Goal: Entertainment & Leisure: Browse casually

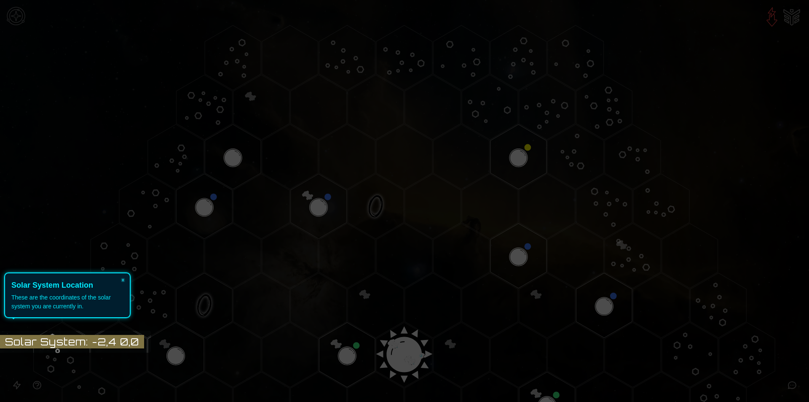
click at [430, 330] on icon at bounding box center [402, 201] width 813 height 402
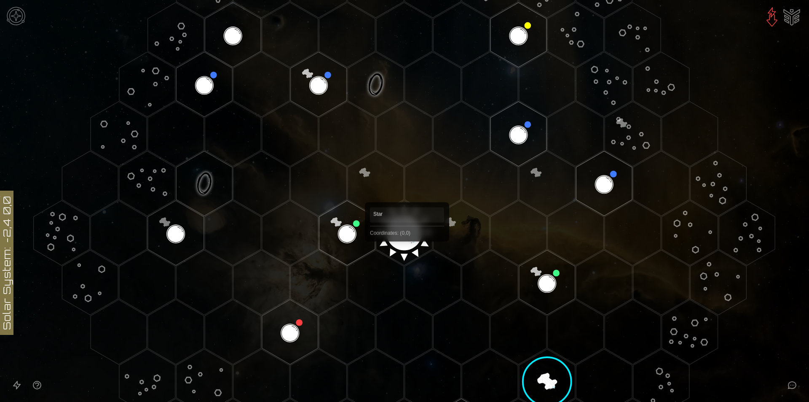
scroll to position [126, 0]
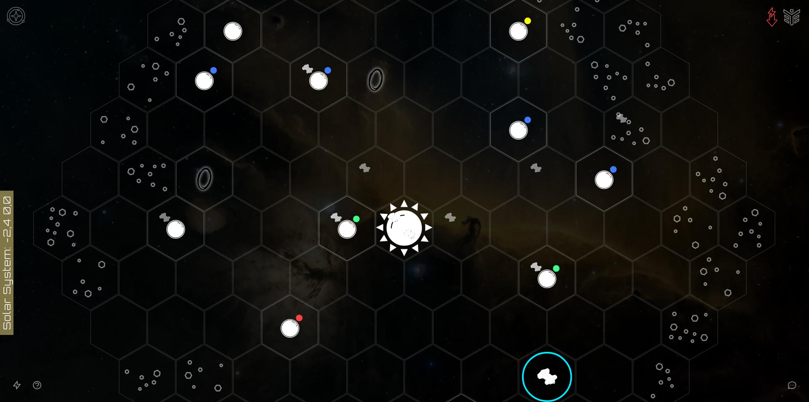
click at [404, 230] on polygon "Hex at coordinates 0,0, clickable" at bounding box center [404, 228] width 56 height 65
drag, startPoint x: 433, startPoint y: 228, endPoint x: 374, endPoint y: 225, distance: 58.7
click at [374, 225] on image at bounding box center [404, 225] width 66 height 66
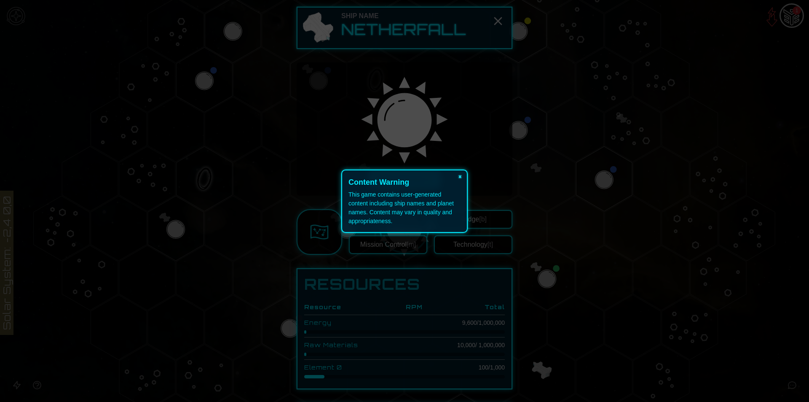
click at [462, 177] on button "×" at bounding box center [459, 176] width 13 height 12
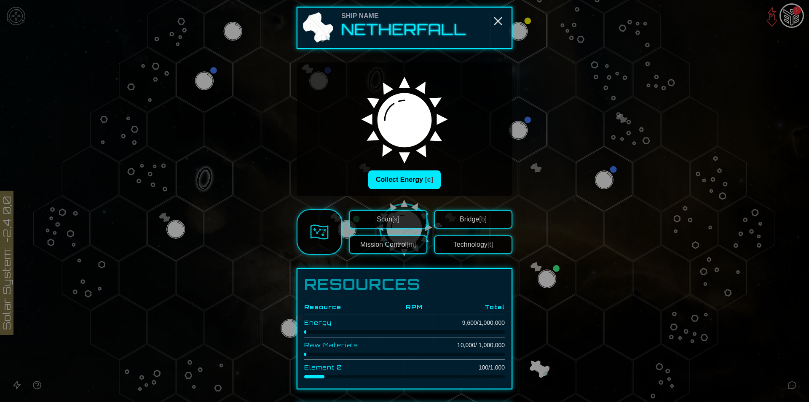
scroll to position [42, 0]
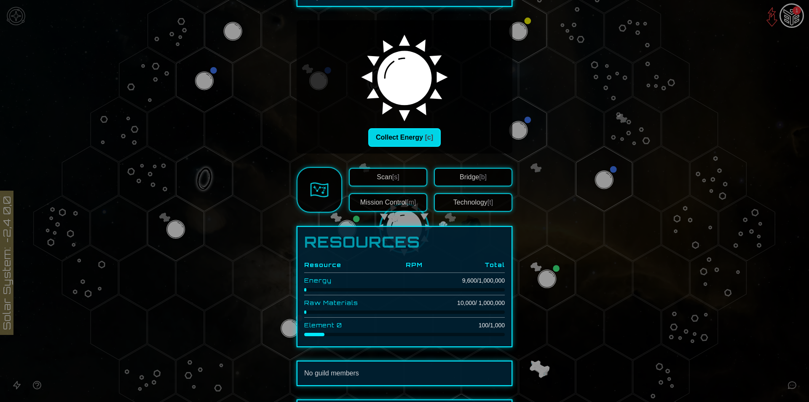
click at [419, 138] on button "Collect Energy [c]" at bounding box center [404, 137] width 72 height 19
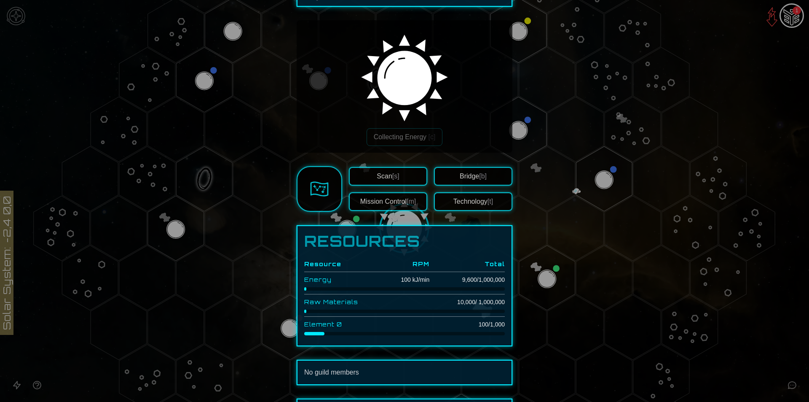
click at [393, 174] on span "[s]" at bounding box center [395, 175] width 7 height 7
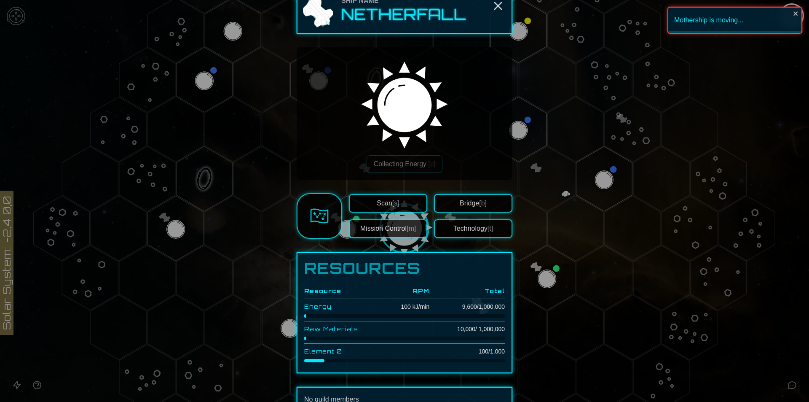
scroll to position [0, 0]
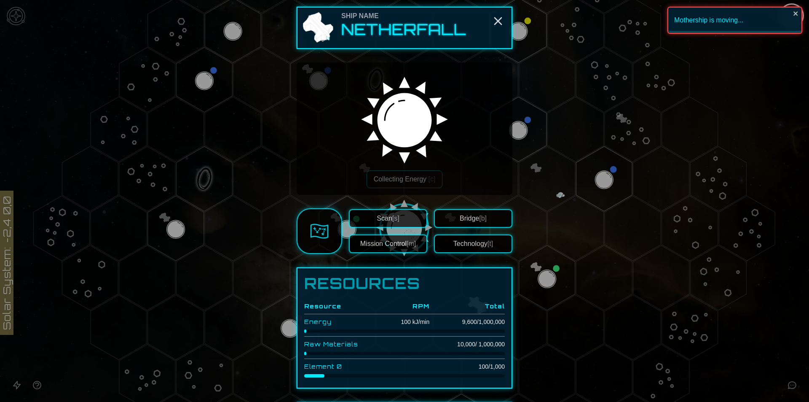
click at [431, 35] on h2 "Netherfall" at bounding box center [403, 29] width 125 height 17
click at [504, 24] on div "Ship Name Netherfall" at bounding box center [405, 28] width 216 height 42
click at [500, 24] on icon "Close" at bounding box center [497, 20] width 13 height 13
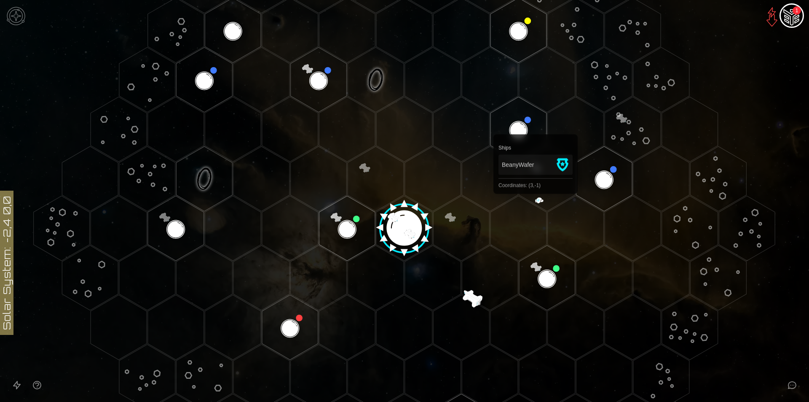
click at [536, 196] on polygon "Hex at coordinates 3,-1, clickable" at bounding box center [547, 178] width 56 height 65
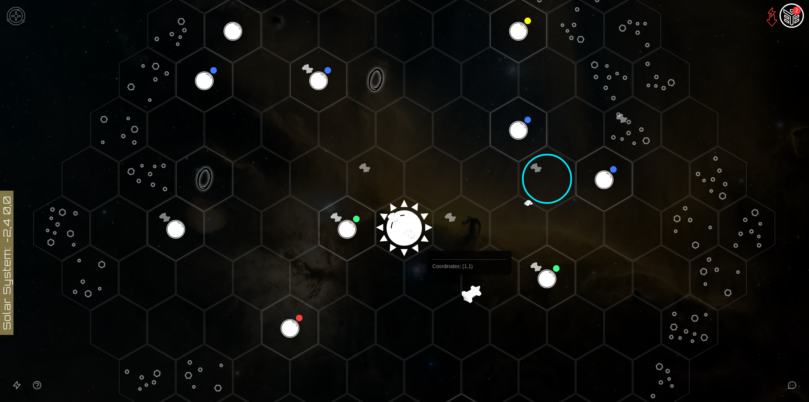
click at [469, 294] on polygon "Hex at coordinates 1,1, clickable" at bounding box center [490, 277] width 56 height 65
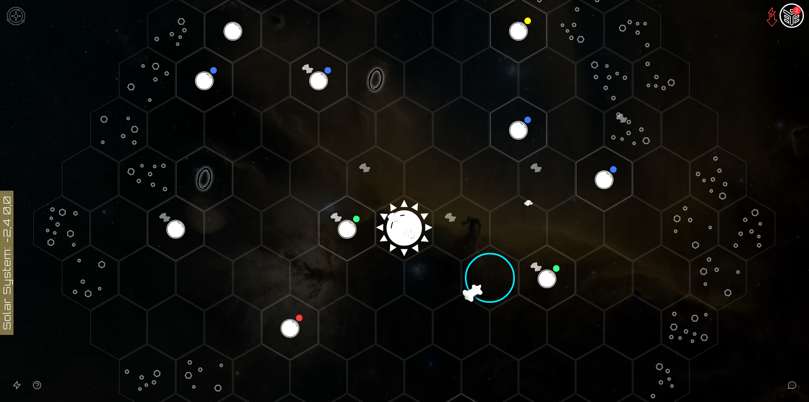
click at [462, 295] on polygon "Hex at coordinates 0,2, clickable" at bounding box center [461, 327] width 56 height 65
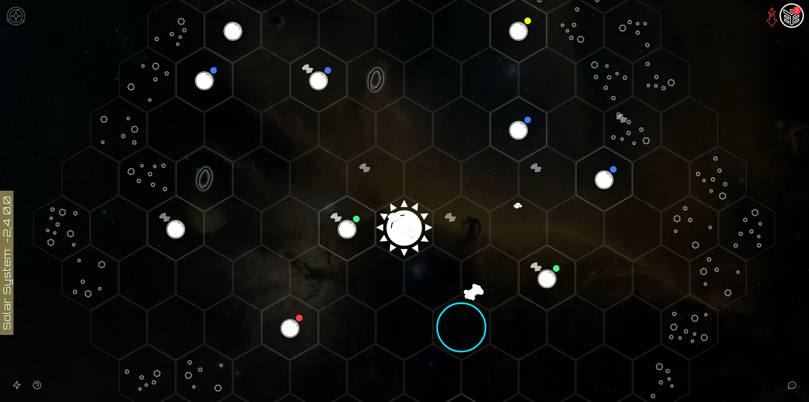
drag, startPoint x: 470, startPoint y: 284, endPoint x: 453, endPoint y: 309, distance: 30.7
click at [457, 289] on polygon "Hex at coordinates 0,1, clickable" at bounding box center [433, 277] width 56 height 65
click at [453, 322] on polygon "Hex at coordinates 0,2, clickable" at bounding box center [461, 327] width 56 height 65
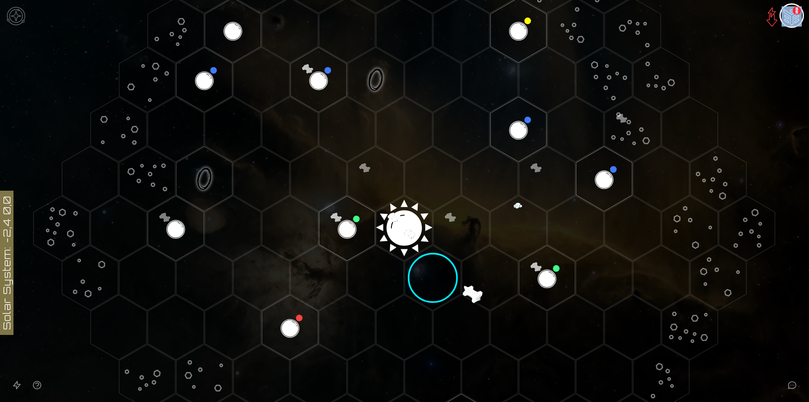
click at [453, 322] on polygon "Hex at coordinates 0,2, clickable" at bounding box center [461, 327] width 56 height 65
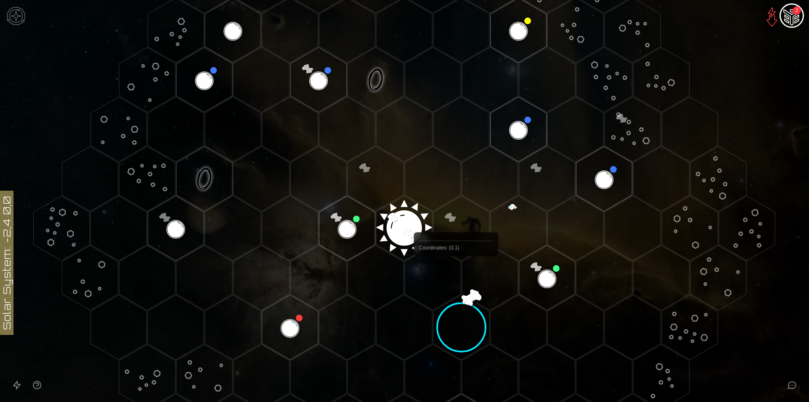
click at [439, 269] on polygon "Hex at coordinates 0,1, clickable" at bounding box center [433, 277] width 56 height 65
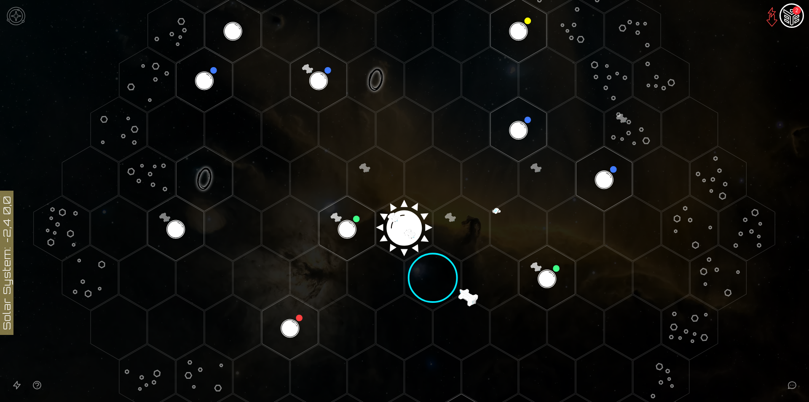
drag, startPoint x: 434, startPoint y: 277, endPoint x: 415, endPoint y: 239, distance: 42.0
click at [415, 240] on icon at bounding box center [404, 228] width 809 height 709
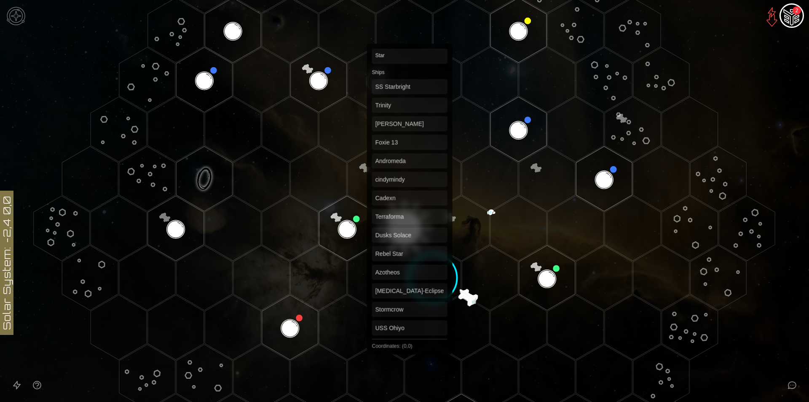
click at [410, 230] on polygon "Hex at coordinates 0,0, clickable" at bounding box center [404, 228] width 56 height 65
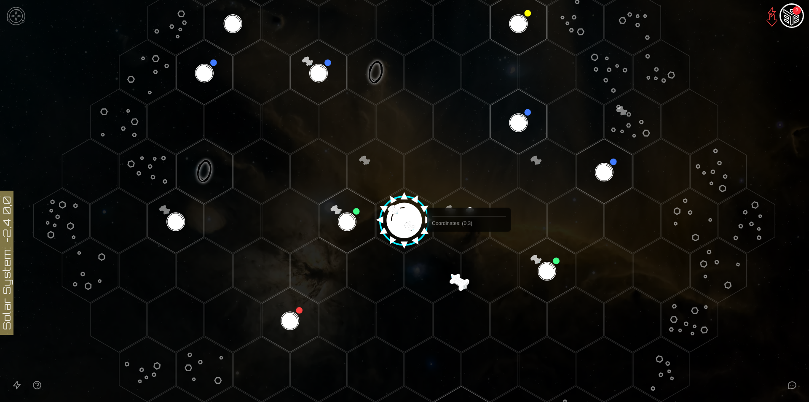
scroll to position [133, 0]
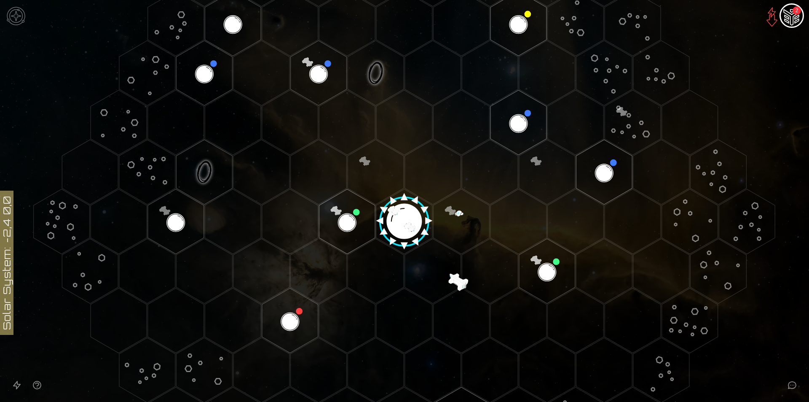
click at [406, 229] on image at bounding box center [404, 218] width 66 height 66
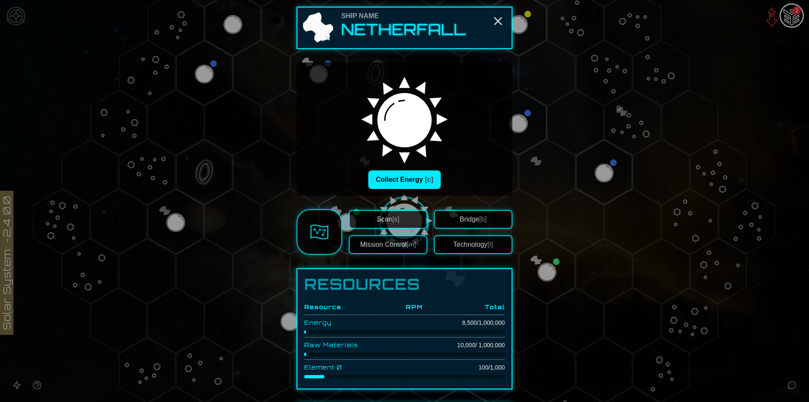
click at [321, 230] on img at bounding box center [319, 231] width 19 height 19
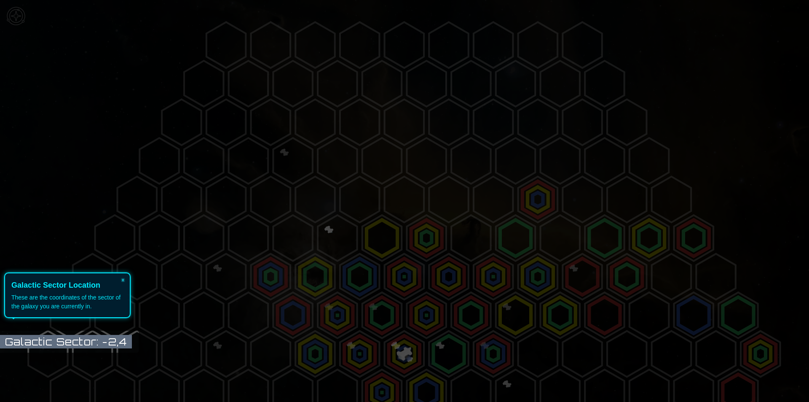
click at [413, 338] on icon at bounding box center [402, 201] width 813 height 402
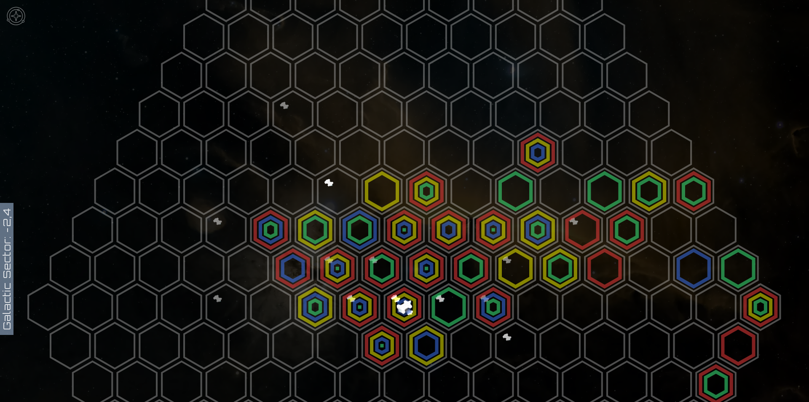
scroll to position [169, 0]
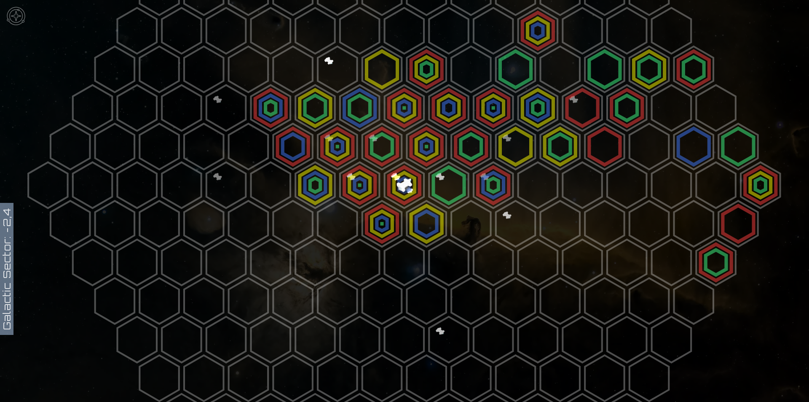
click at [405, 177] on polygon at bounding box center [404, 185] width 39 height 46
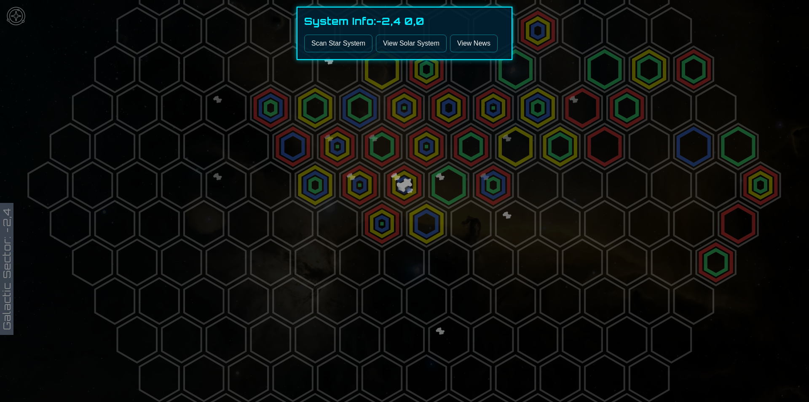
click at [340, 44] on button "Scan Star System" at bounding box center [338, 44] width 68 height 18
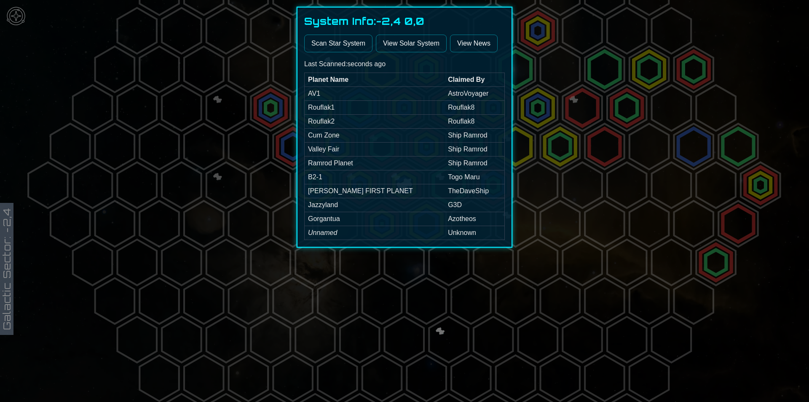
click at [32, 15] on div at bounding box center [404, 201] width 809 height 402
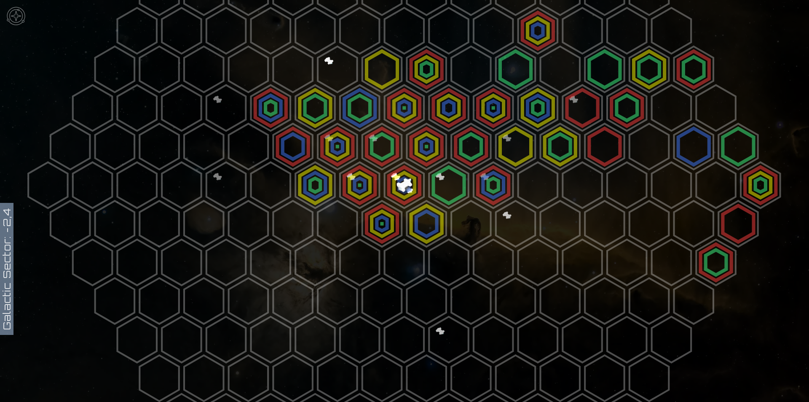
scroll to position [0, 0]
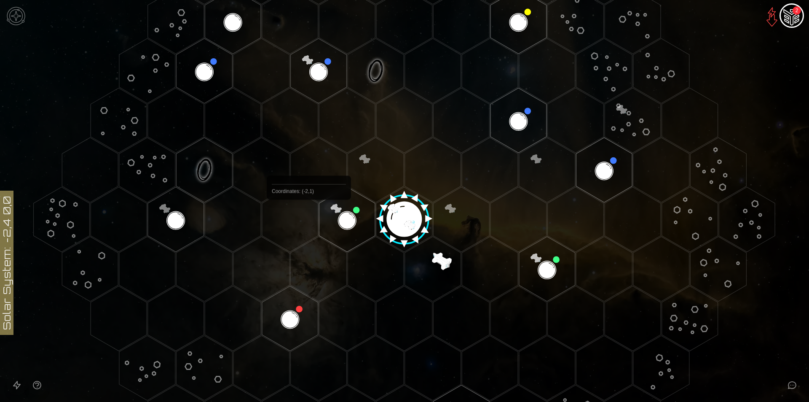
scroll to position [169, 0]
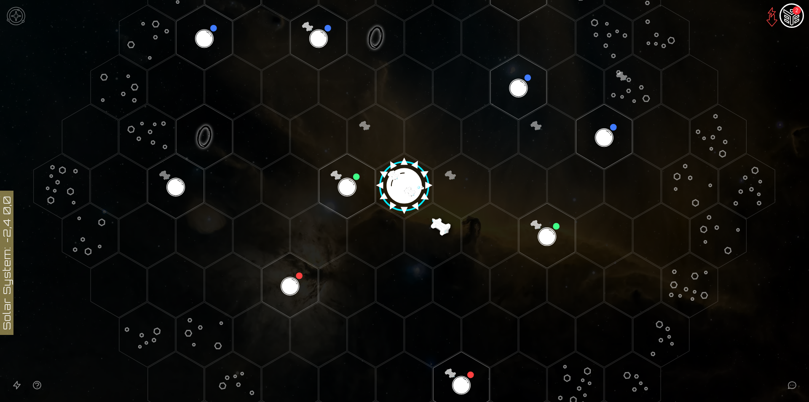
click at [395, 182] on image at bounding box center [404, 183] width 66 height 66
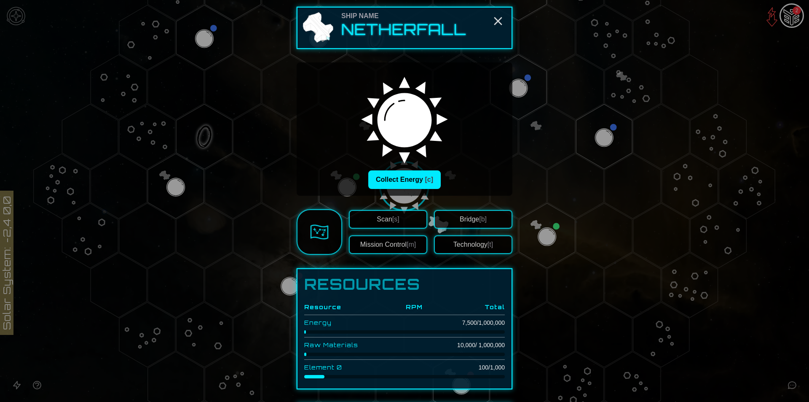
click at [395, 182] on button "Collect Energy [c]" at bounding box center [404, 179] width 72 height 19
click at [472, 254] on div "Ship Name Netherfall Collecting Energy [c] Scan [s] Mission Control [m] Bridge …" at bounding box center [405, 301] width 216 height 589
click at [472, 247] on button "Technology [t]" at bounding box center [473, 243] width 78 height 19
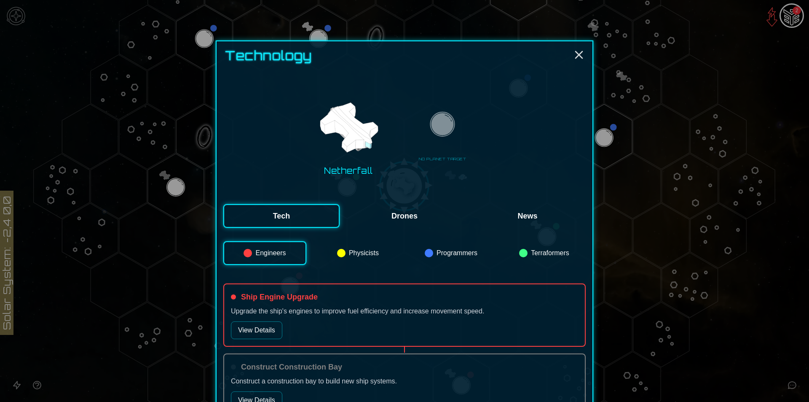
scroll to position [42, 0]
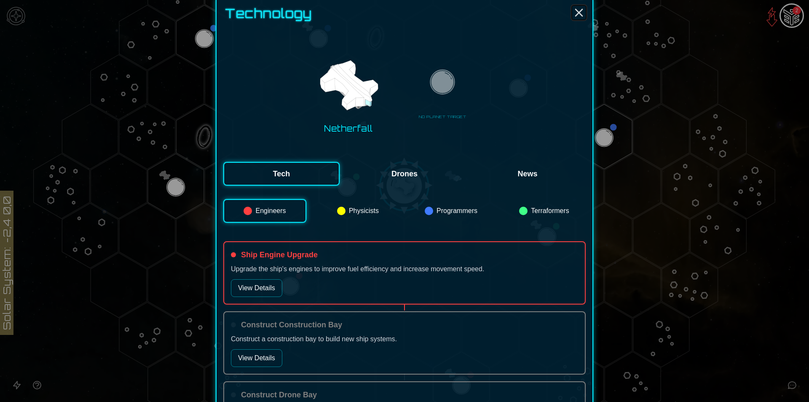
click at [575, 8] on icon "Close" at bounding box center [578, 12] width 13 height 13
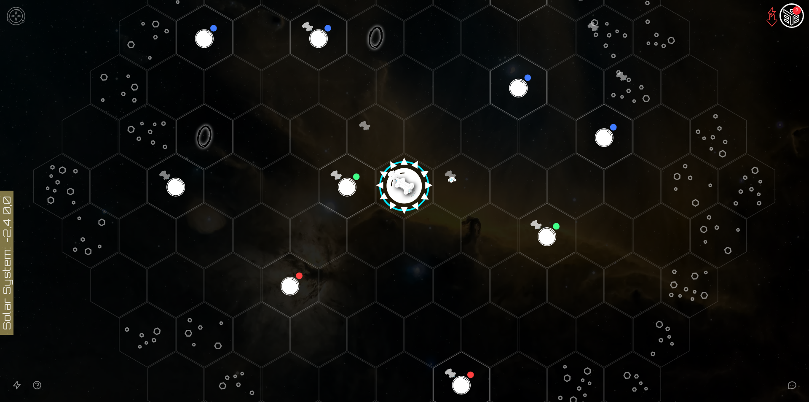
click at [793, 13] on img "Ship AI Chat - 2 unread messages" at bounding box center [792, 16] width 20 height 20
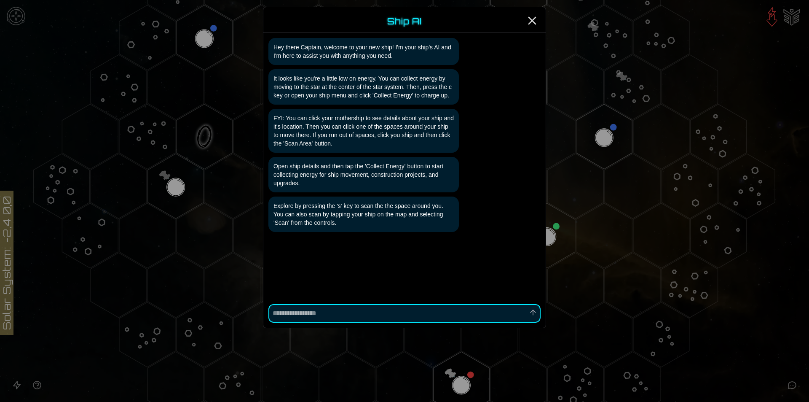
click at [446, 317] on textarea at bounding box center [404, 313] width 272 height 19
click at [531, 24] on icon "Close" at bounding box center [531, 20] width 13 height 13
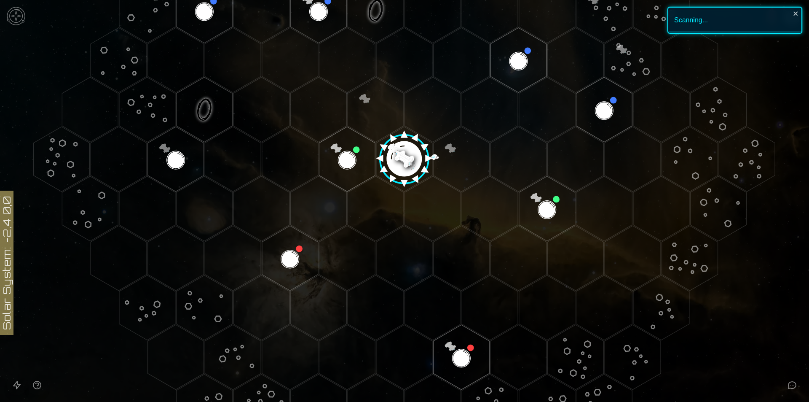
scroll to position [211, 0]
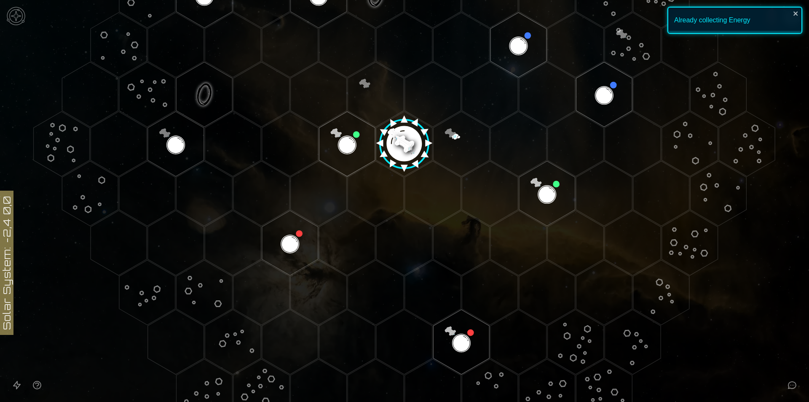
click at [397, 137] on image at bounding box center [404, 140] width 66 height 66
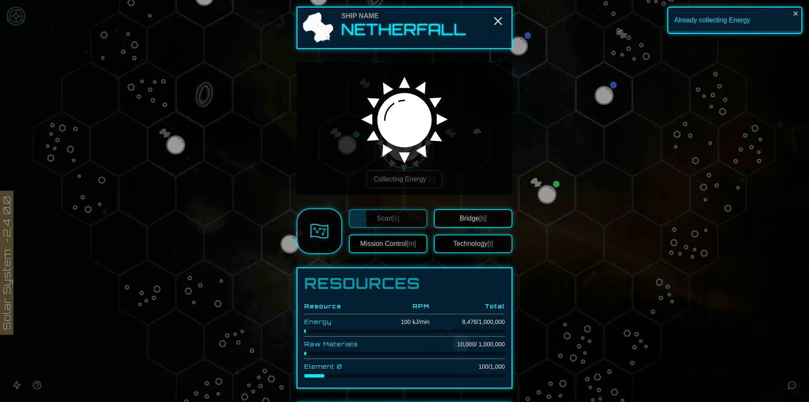
scroll to position [42, 0]
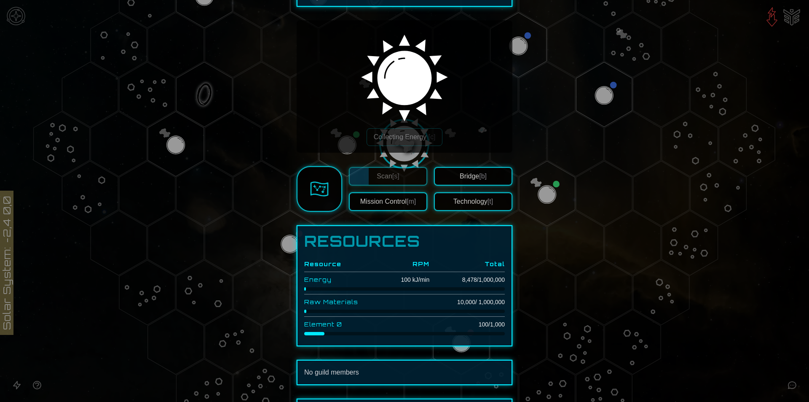
click at [383, 207] on button "Mission Control [m]" at bounding box center [388, 201] width 78 height 19
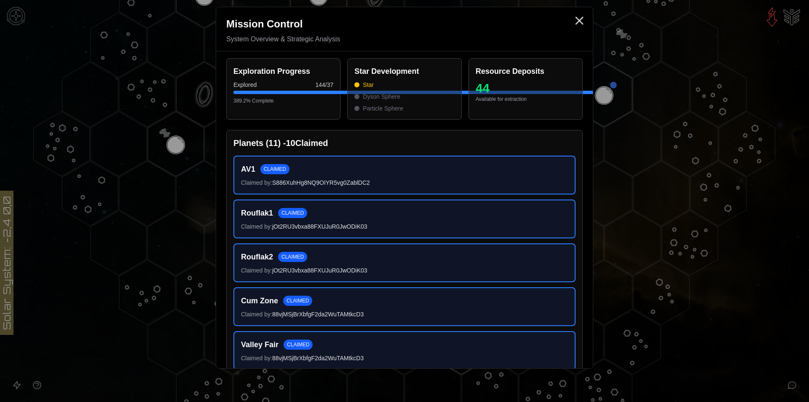
click at [276, 173] on span "CLAIMED" at bounding box center [274, 169] width 29 height 10
click at [276, 169] on span "CLAIMED" at bounding box center [274, 169] width 29 height 10
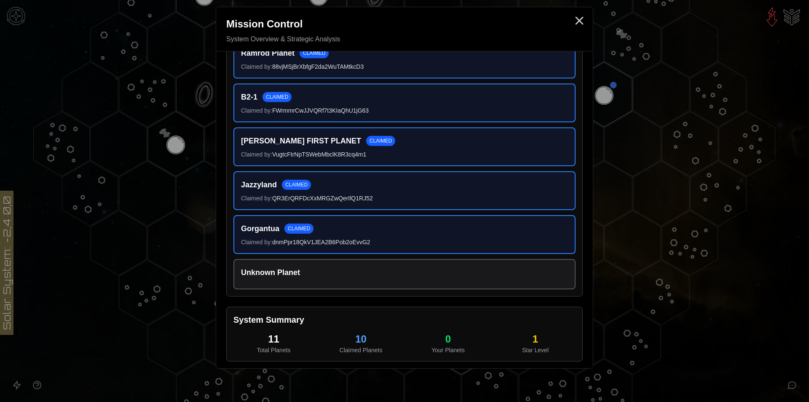
scroll to position [341, 0]
click at [300, 259] on div "Unknown Planet" at bounding box center [404, 274] width 342 height 30
click at [624, 237] on div at bounding box center [404, 201] width 809 height 402
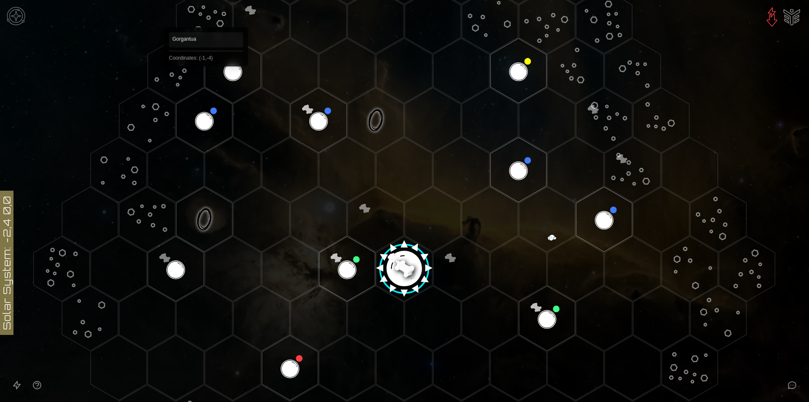
scroll to position [84, 0]
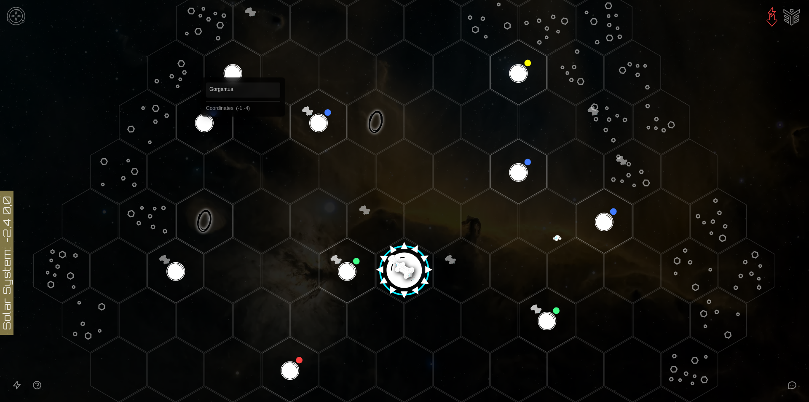
click at [243, 65] on polygon "Hex at coordinates -1,-4, clickable" at bounding box center [233, 72] width 56 height 65
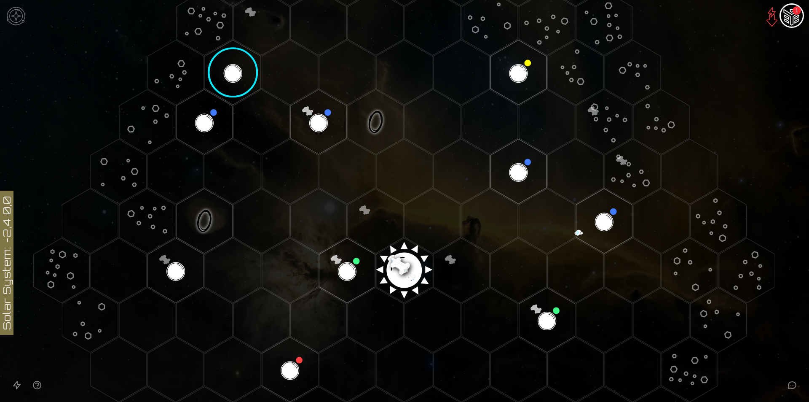
click at [798, 11] on div "1" at bounding box center [797, 10] width 8 height 8
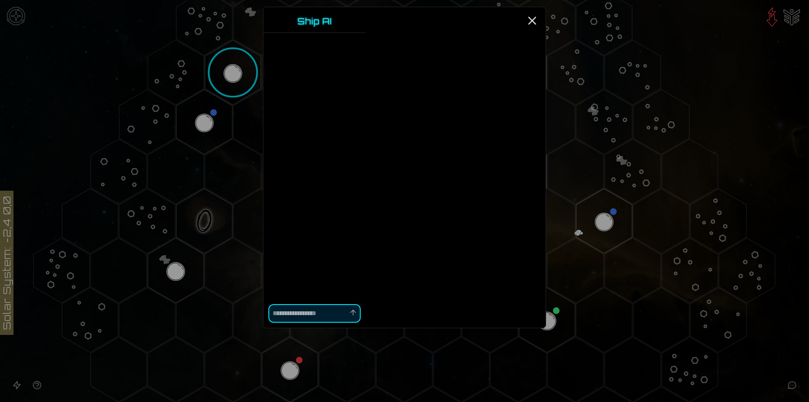
type textarea "*"
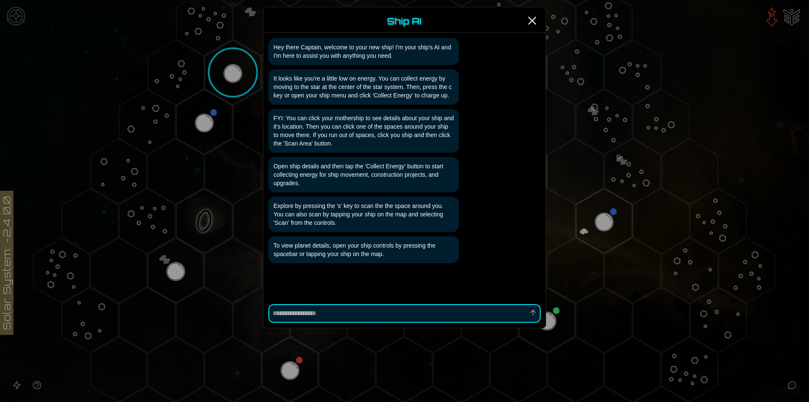
scroll to position [28, 0]
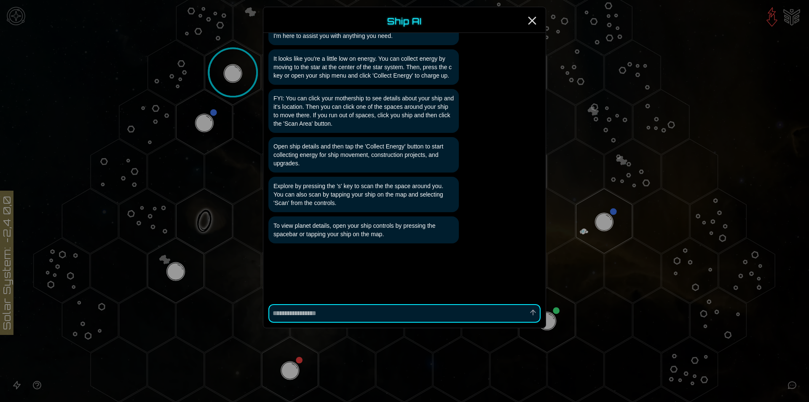
click at [663, 198] on div at bounding box center [404, 201] width 809 height 402
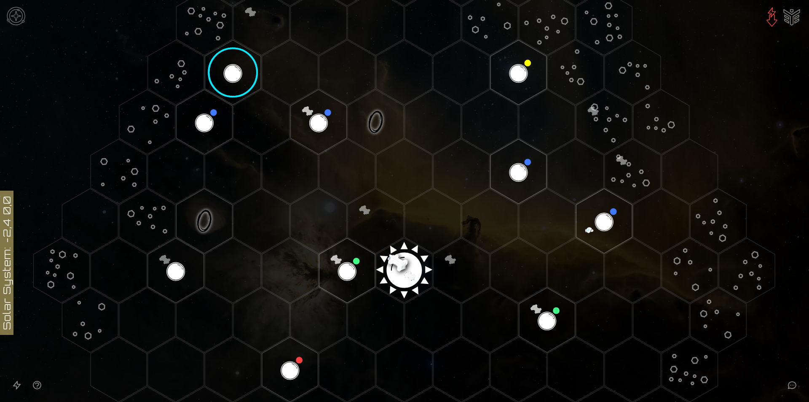
click at [237, 72] on image at bounding box center [233, 72] width 66 height 66
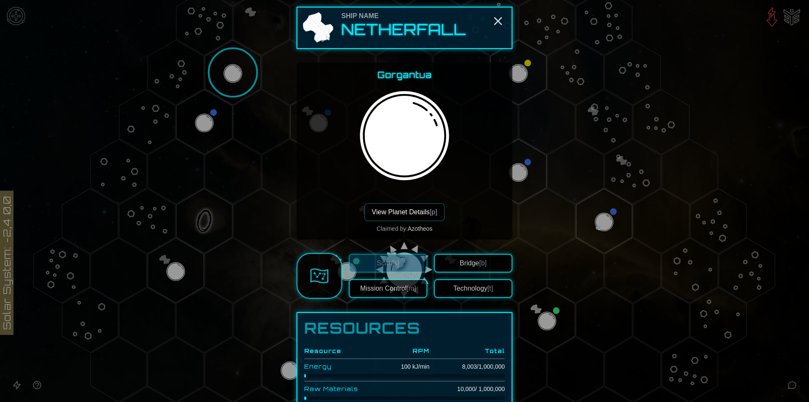
click at [422, 216] on button "View Planet Details [p]" at bounding box center [404, 212] width 80 height 18
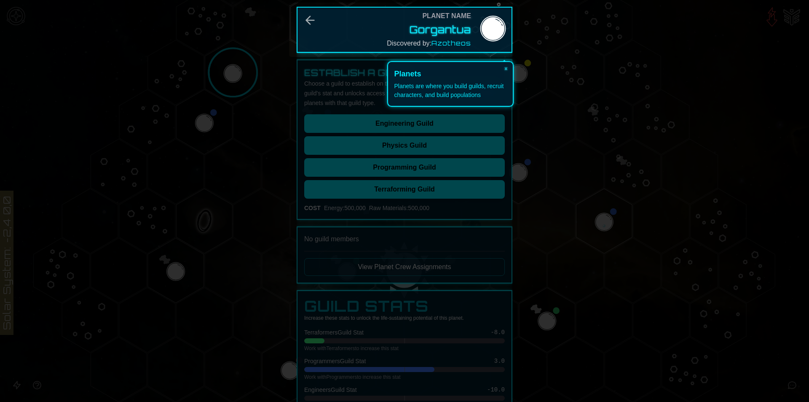
click at [436, 120] on icon at bounding box center [404, 201] width 809 height 402
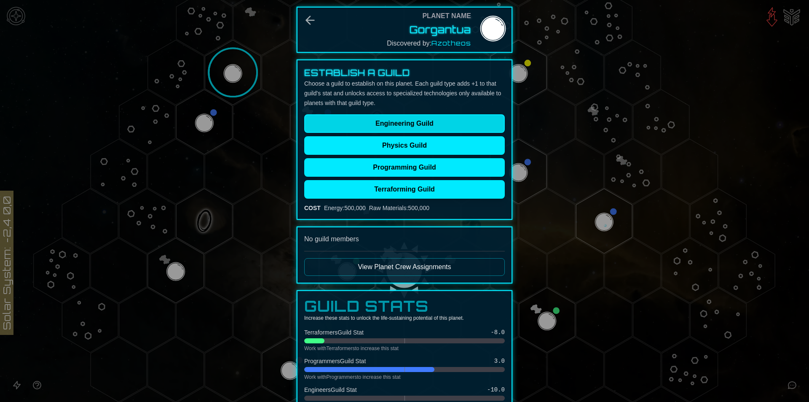
click at [456, 125] on button "Engineering Guild" at bounding box center [404, 123] width 201 height 19
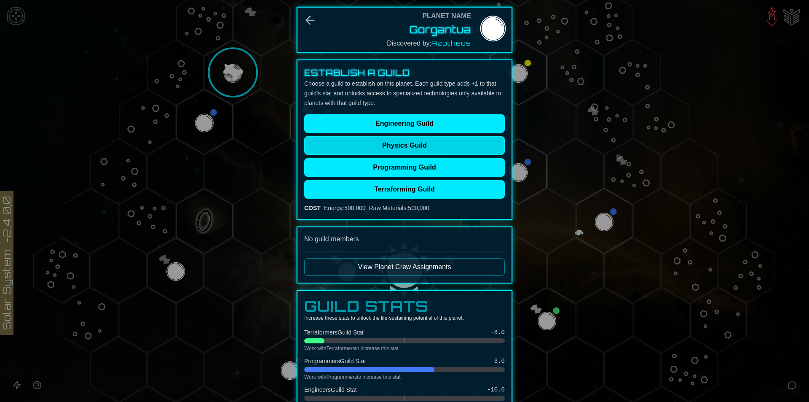
click at [394, 146] on button "Physics Guild" at bounding box center [404, 145] width 201 height 19
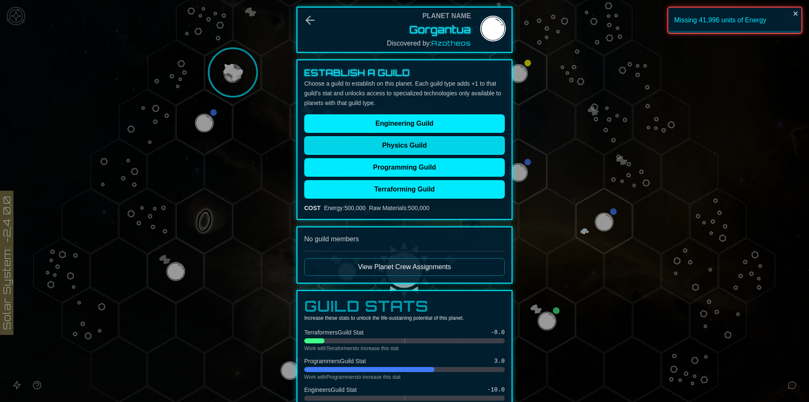
click at [394, 146] on button "Physics Guild" at bounding box center [404, 145] width 201 height 19
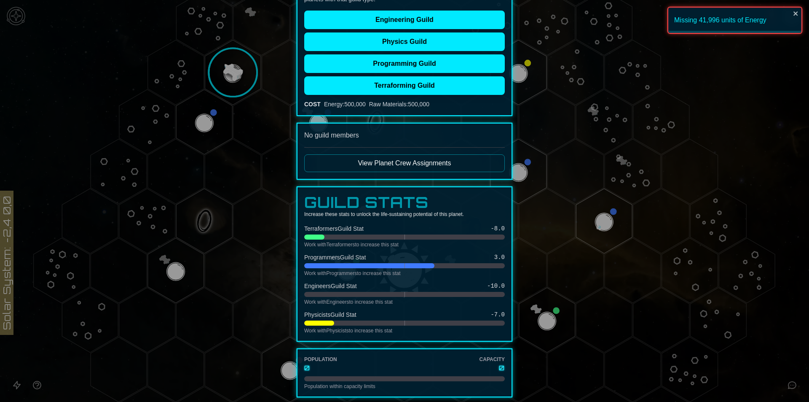
scroll to position [139, 0]
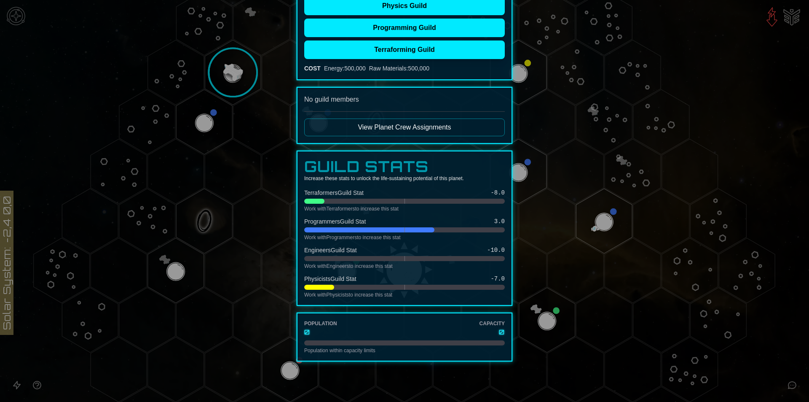
click at [547, 252] on div at bounding box center [404, 201] width 809 height 402
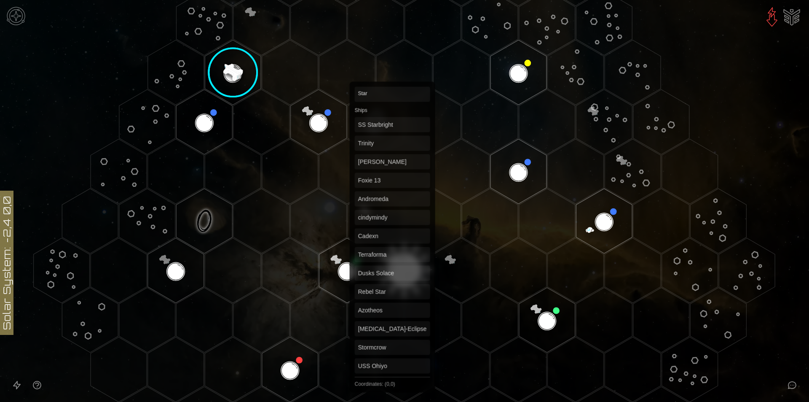
click at [393, 266] on polygon "Hex at coordinates 0,0, clickable" at bounding box center [404, 270] width 56 height 65
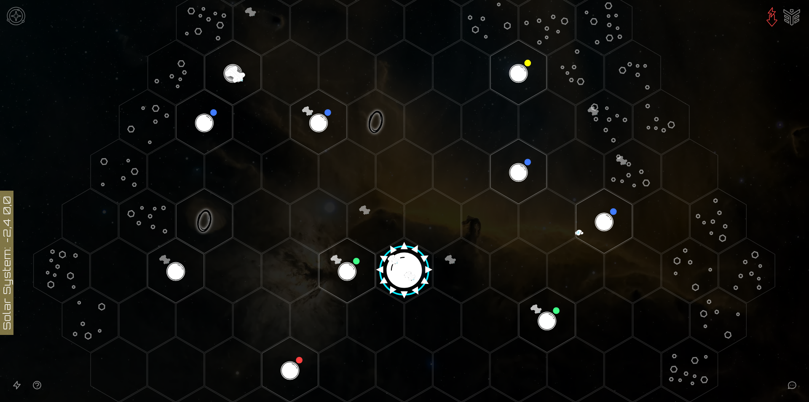
click at [406, 265] on image at bounding box center [404, 267] width 66 height 66
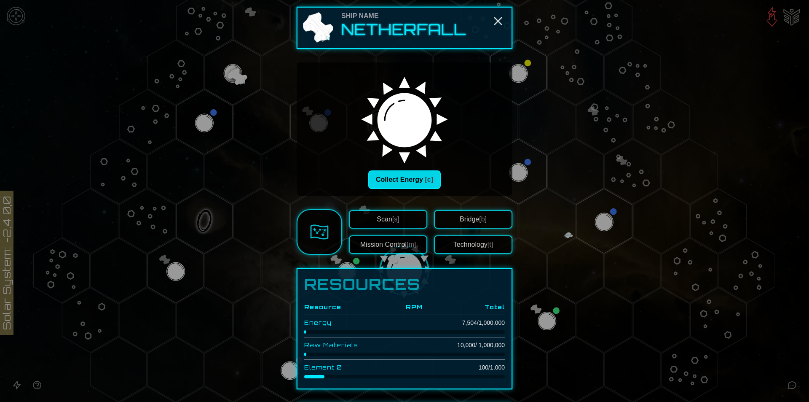
click at [405, 179] on button "Collect Energy [c]" at bounding box center [404, 179] width 72 height 19
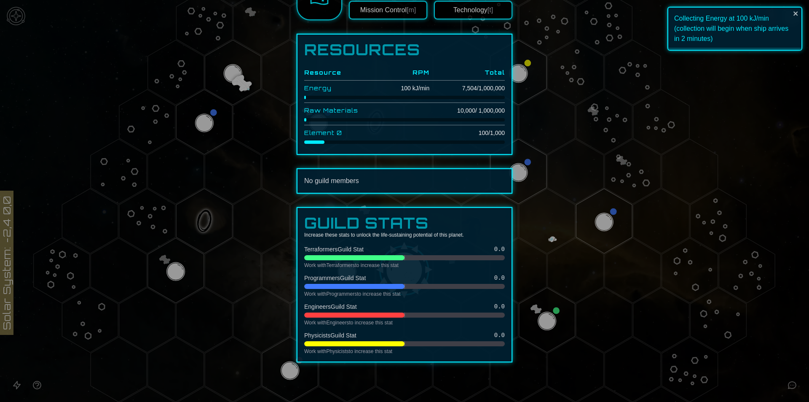
scroll to position [234, 0]
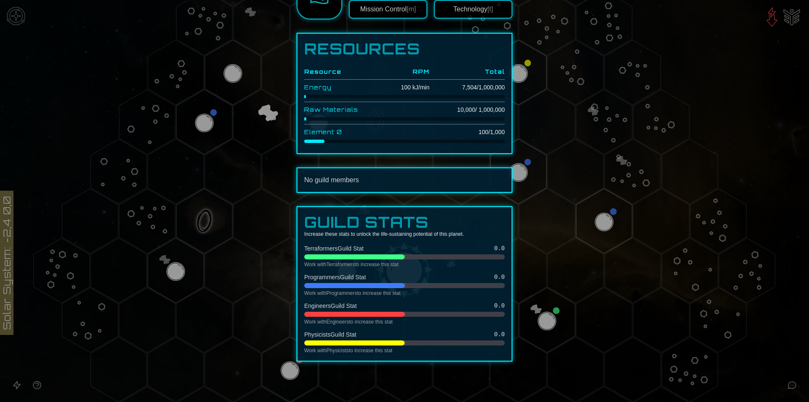
click at [534, 214] on div at bounding box center [404, 201] width 809 height 402
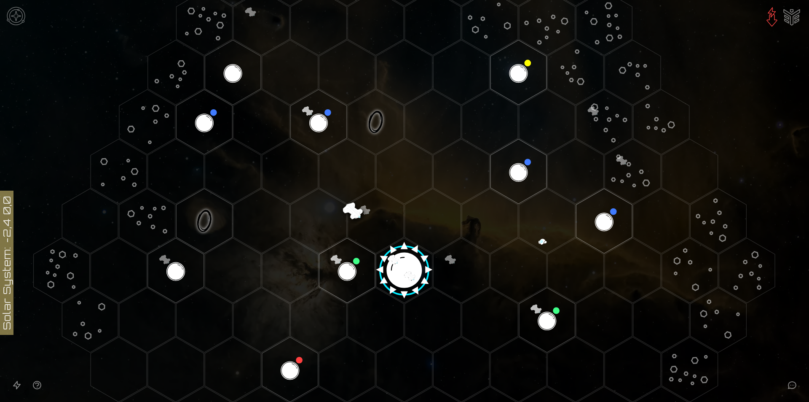
click at [750, 133] on icon at bounding box center [404, 270] width 809 height 709
click at [392, 261] on image at bounding box center [404, 267] width 66 height 66
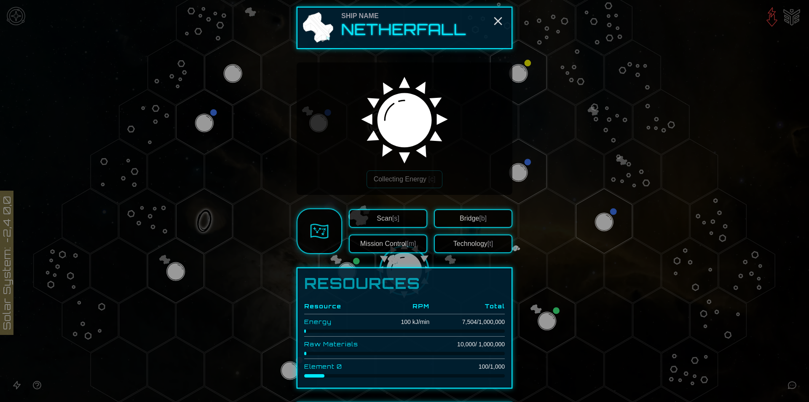
click at [397, 216] on button "Scan [s]" at bounding box center [388, 218] width 78 height 19
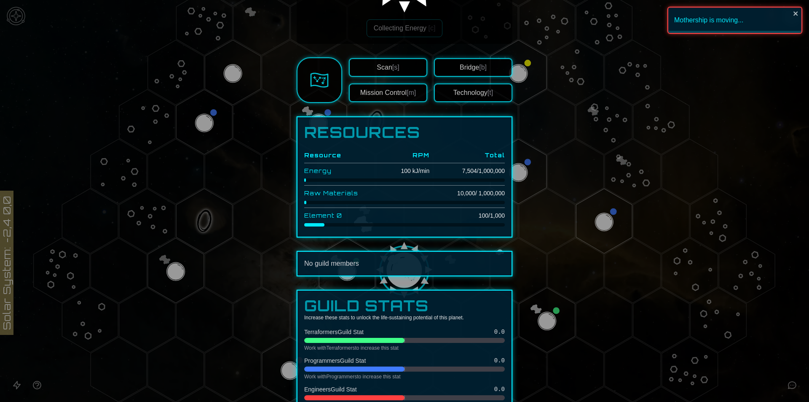
scroll to position [211, 0]
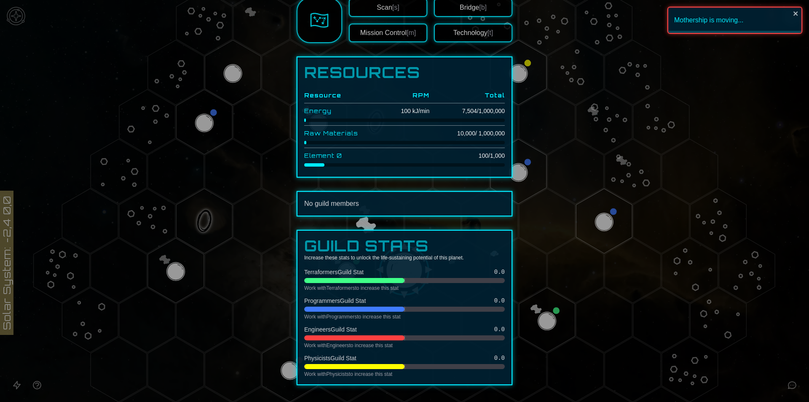
click at [346, 193] on div "No guild members" at bounding box center [405, 203] width 216 height 25
click at [648, 201] on div at bounding box center [404, 201] width 809 height 402
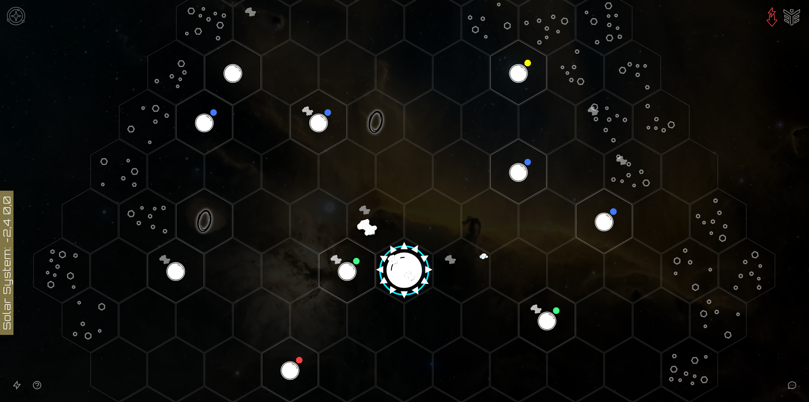
click at [410, 255] on image at bounding box center [404, 267] width 66 height 66
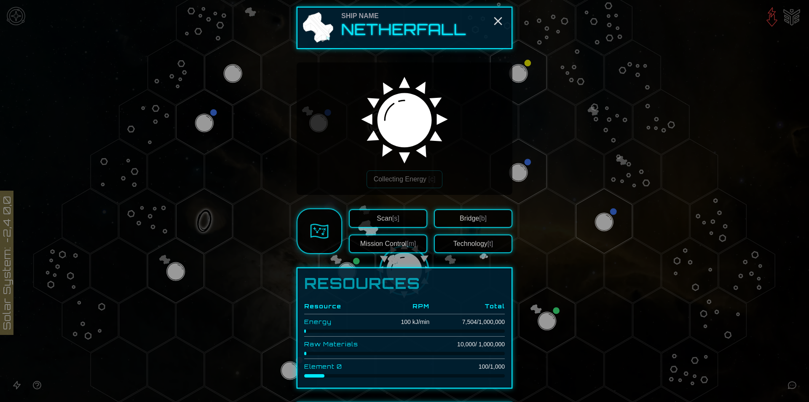
click at [409, 263] on div "Ship Name Netherfall Collecting Energy [c] Scan [s] Mission Control [m] Bridge …" at bounding box center [405, 301] width 216 height 589
click at [501, 23] on icon "Close" at bounding box center [497, 20] width 13 height 13
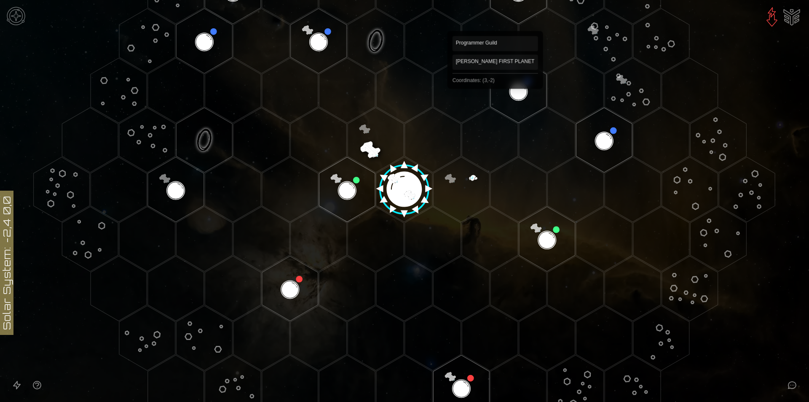
scroll to position [302, 0]
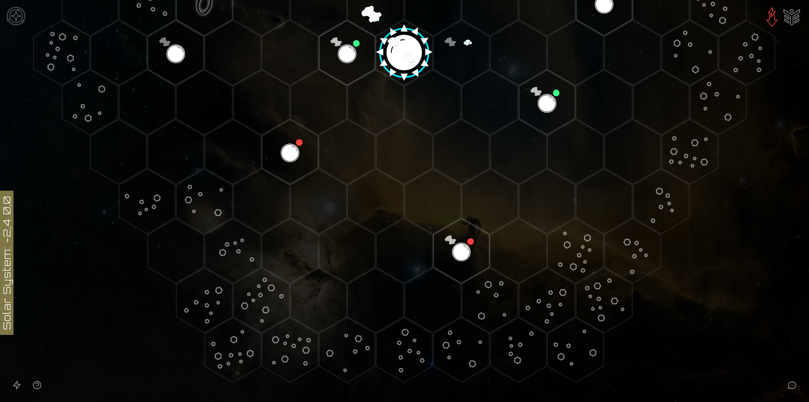
click at [18, 5] on img at bounding box center [15, 15] width 25 height 25
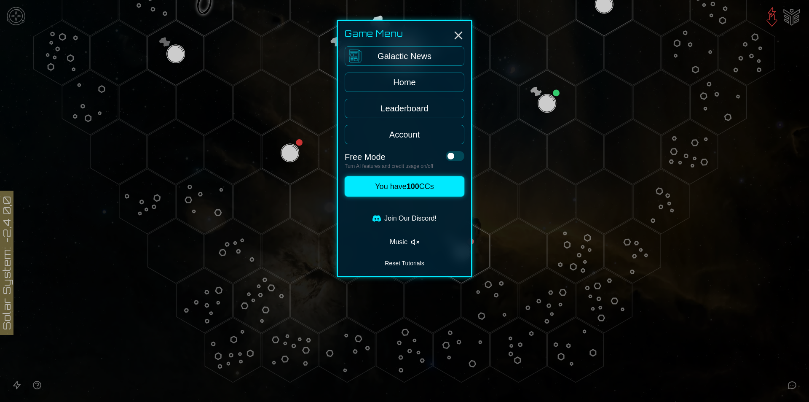
click at [457, 158] on button at bounding box center [455, 156] width 19 height 10
click at [457, 158] on span at bounding box center [459, 156] width 7 height 7
click at [457, 158] on div "Game Menu Galactic News Home Leaderboard Account Free Mode Turn AI features and…" at bounding box center [404, 148] width 135 height 256
click at [457, 153] on button at bounding box center [455, 156] width 19 height 10
click at [439, 51] on link "Galactic News" at bounding box center [405, 55] width 120 height 19
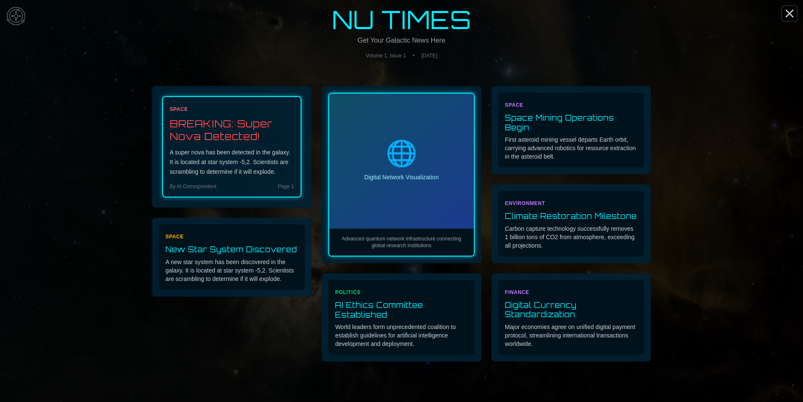
click at [790, 18] on icon "Close" at bounding box center [789, 13] width 13 height 13
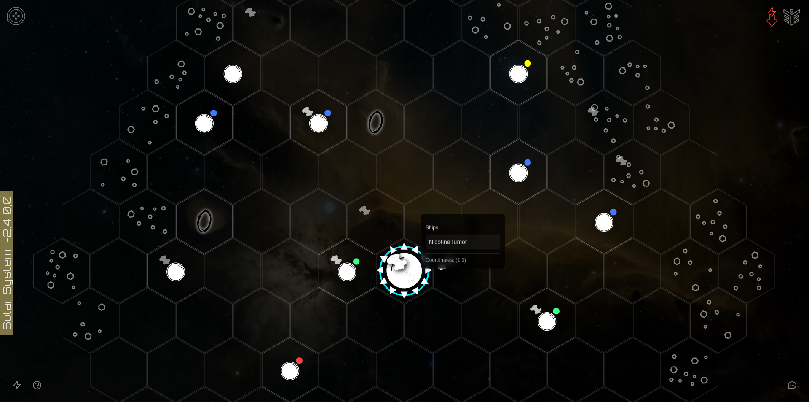
scroll to position [84, 0]
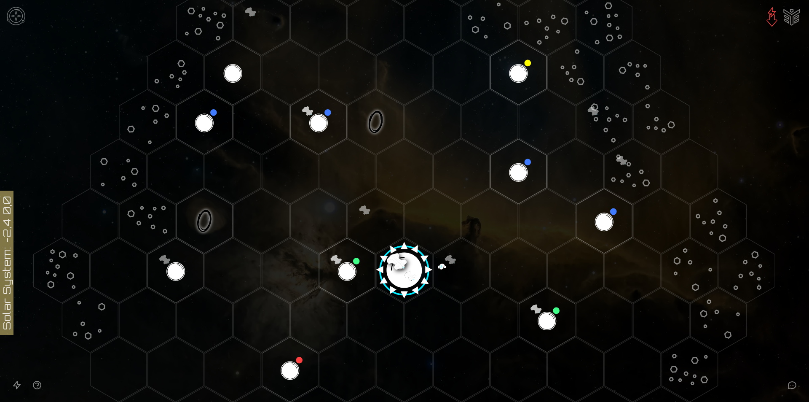
click at [410, 268] on image at bounding box center [404, 267] width 66 height 66
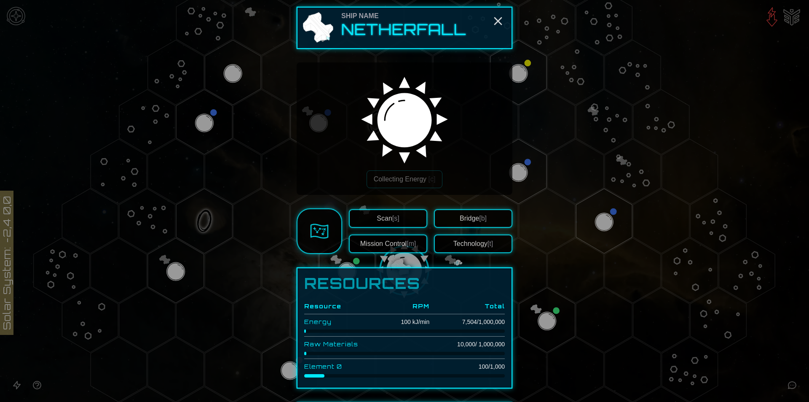
click at [462, 222] on button "Bridge [b]" at bounding box center [473, 218] width 78 height 19
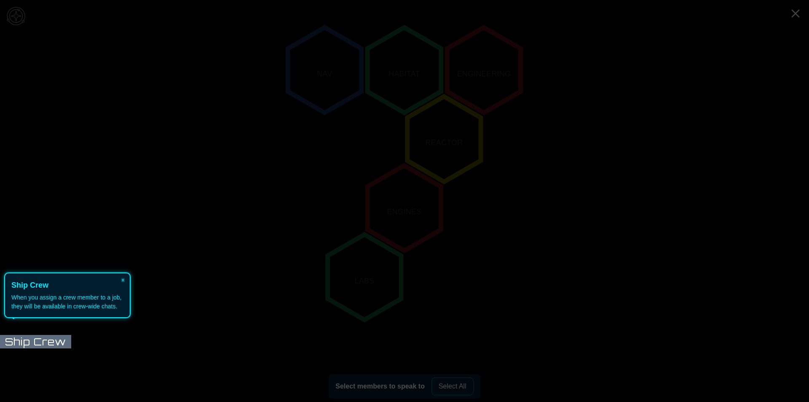
scroll to position [153, 0]
click at [43, 337] on body "Solar System: -2,4 0,0 Ship Crew NAV HABITAT ENGINEERING REACTOR ENGINES LABS S…" at bounding box center [404, 201] width 809 height 402
click at [121, 277] on button "×" at bounding box center [122, 279] width 13 height 12
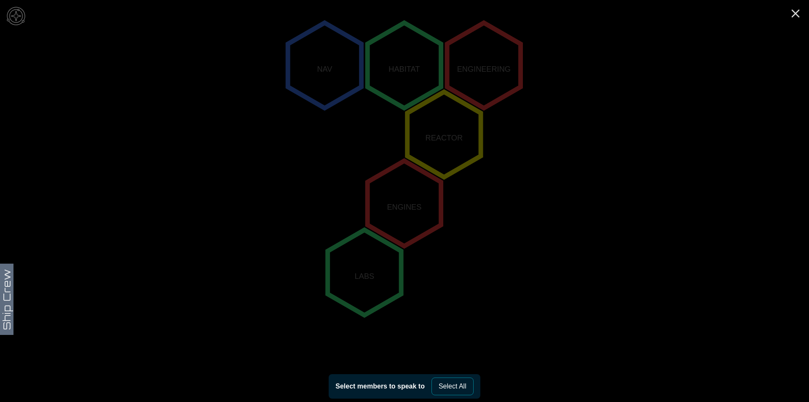
click at [366, 271] on polygon "-1,1" at bounding box center [364, 272] width 73 height 85
click at [472, 129] on polygon "1,-1" at bounding box center [443, 134] width 73 height 85
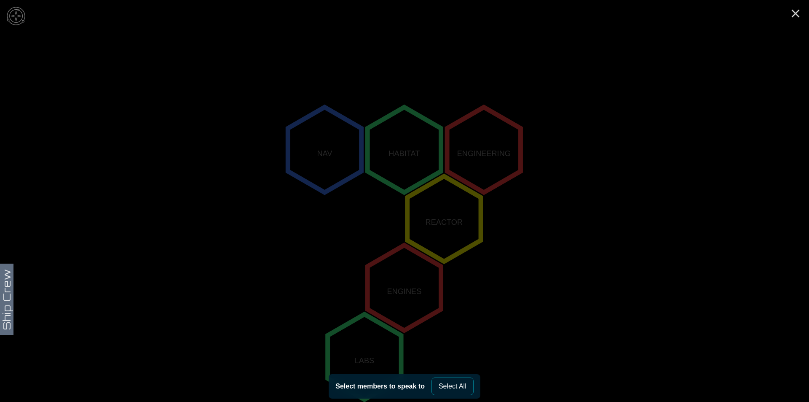
click at [263, 144] on icon "NAV HABITAT ENGINEERING REACTOR ENGINES LABS" at bounding box center [404, 287] width 809 height 713
click at [394, 153] on polygon "1,-2" at bounding box center [403, 149] width 73 height 85
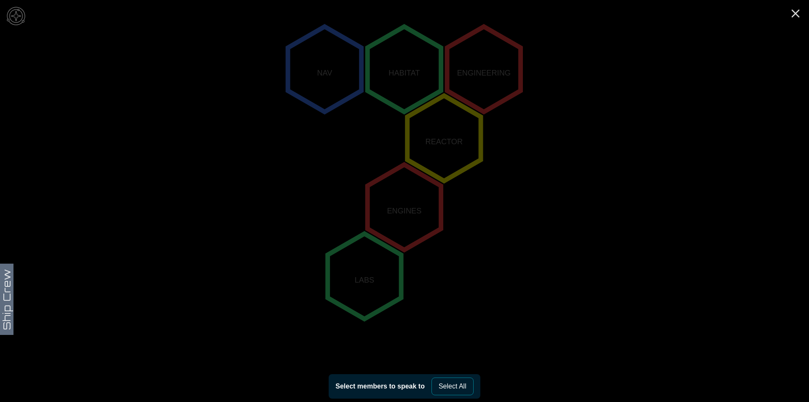
scroll to position [195, 0]
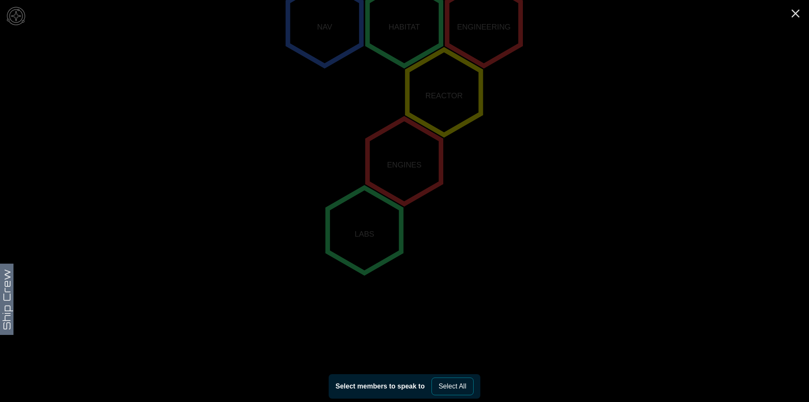
click at [452, 394] on button "Select All" at bounding box center [452, 386] width 42 height 18
click at [453, 381] on button "Select All" at bounding box center [452, 386] width 42 height 18
click at [374, 248] on polygon "-1,1" at bounding box center [364, 230] width 73 height 85
click at [4, 288] on icon "NAV HABITAT ENGINEERING REACTOR ENGINES LABS" at bounding box center [404, 161] width 809 height 713
click at [398, 216] on polygon "-1,1" at bounding box center [364, 230] width 73 height 85
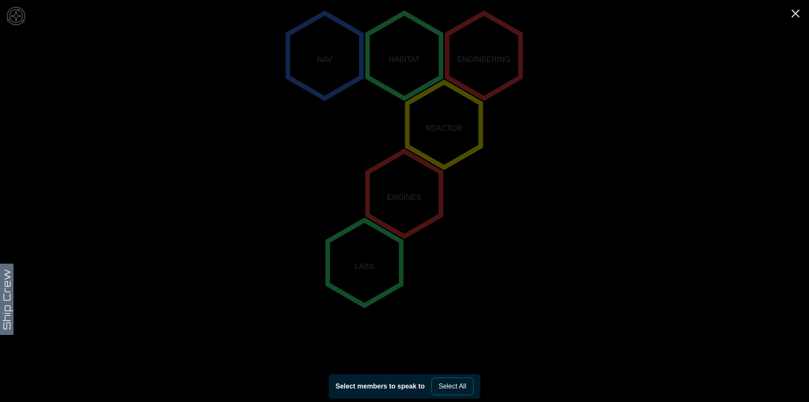
scroll to position [111, 0]
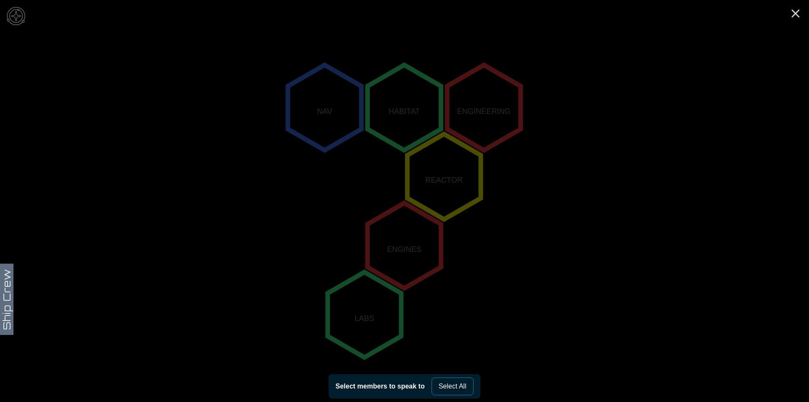
drag, startPoint x: 446, startPoint y: 156, endPoint x: 383, endPoint y: 156, distance: 63.2
click at [382, 158] on icon "NAV HABITAT ENGINEERING REACTOR ENGINES LABS" at bounding box center [404, 245] width 809 height 713
click at [801, 10] on icon "Close" at bounding box center [795, 13] width 13 height 13
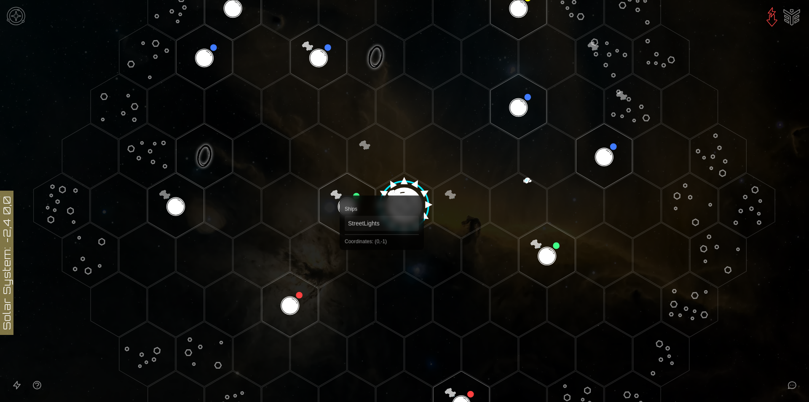
scroll to position [211, 0]
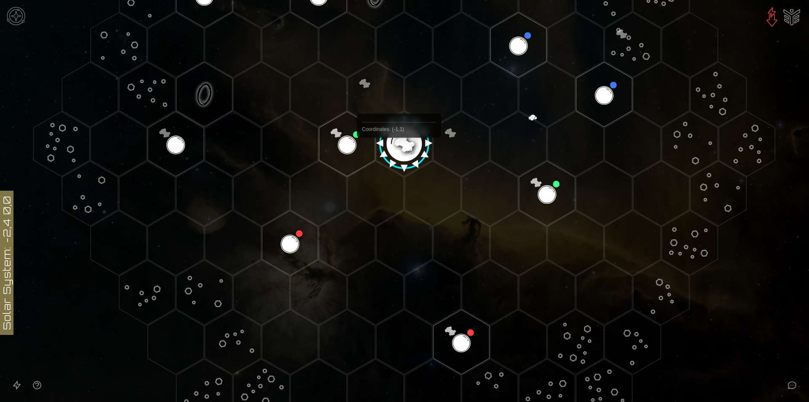
click at [399, 157] on image at bounding box center [404, 140] width 66 height 66
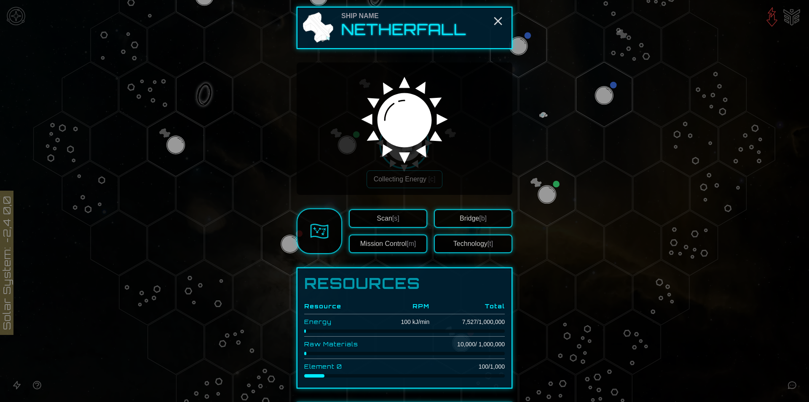
click at [453, 242] on button "Technology [t]" at bounding box center [473, 243] width 78 height 19
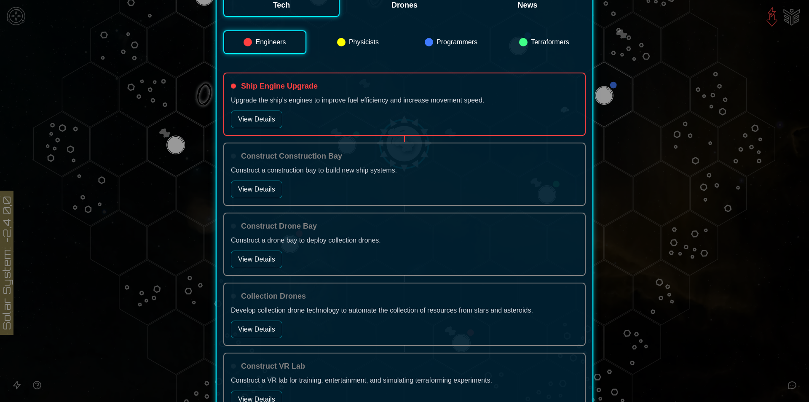
click at [259, 119] on button "View Details" at bounding box center [256, 119] width 51 height 18
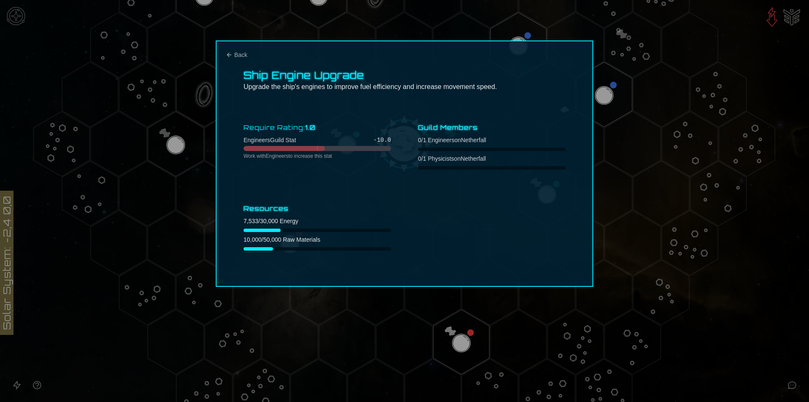
scroll to position [0, 0]
click at [635, 96] on div at bounding box center [404, 201] width 809 height 402
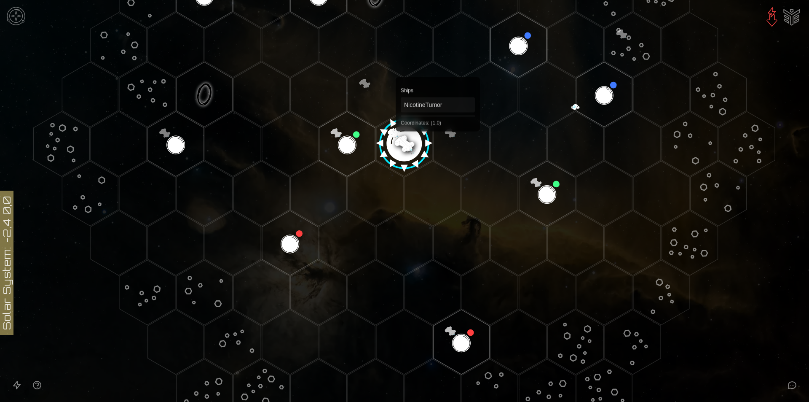
click at [411, 134] on image at bounding box center [404, 140] width 66 height 66
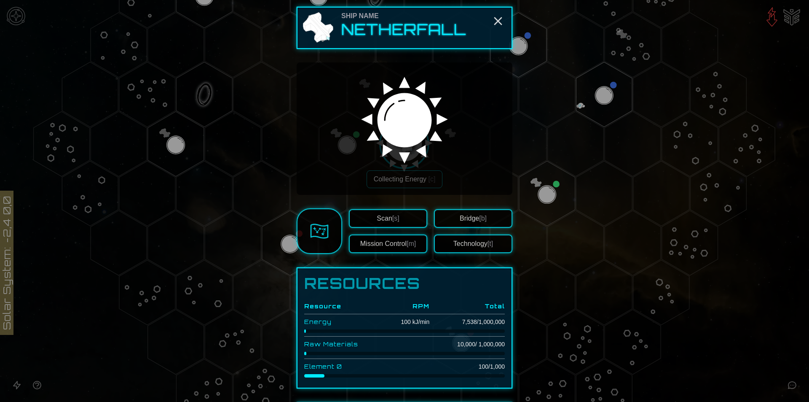
click at [450, 244] on button "Technology [t]" at bounding box center [473, 243] width 78 height 19
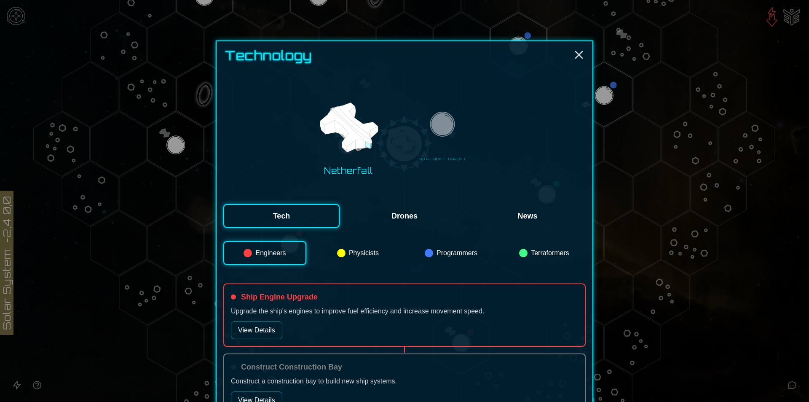
click at [393, 210] on button "Drones" at bounding box center [404, 216] width 116 height 24
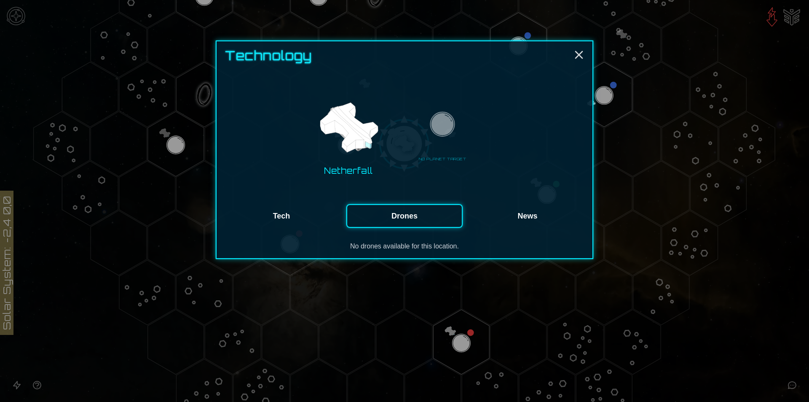
click at [544, 210] on button "News" at bounding box center [527, 216] width 116 height 24
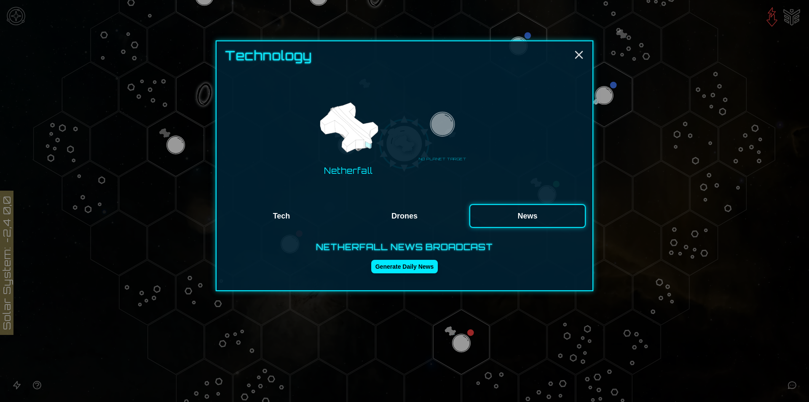
click at [296, 220] on button "Tech" at bounding box center [281, 216] width 116 height 24
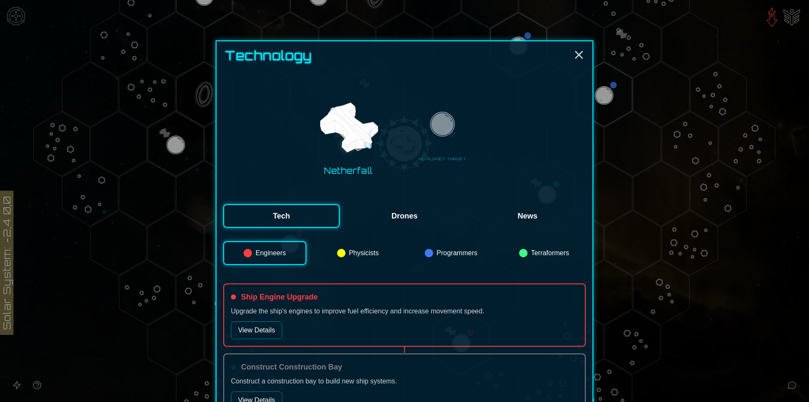
scroll to position [84, 0]
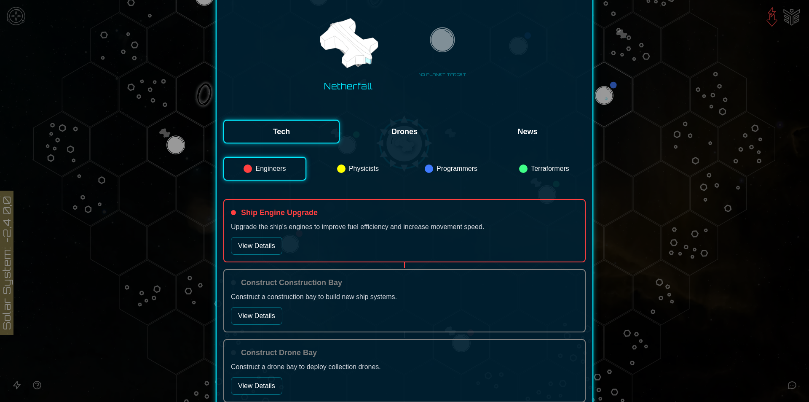
click at [347, 158] on button "Physicists" at bounding box center [357, 169] width 83 height 24
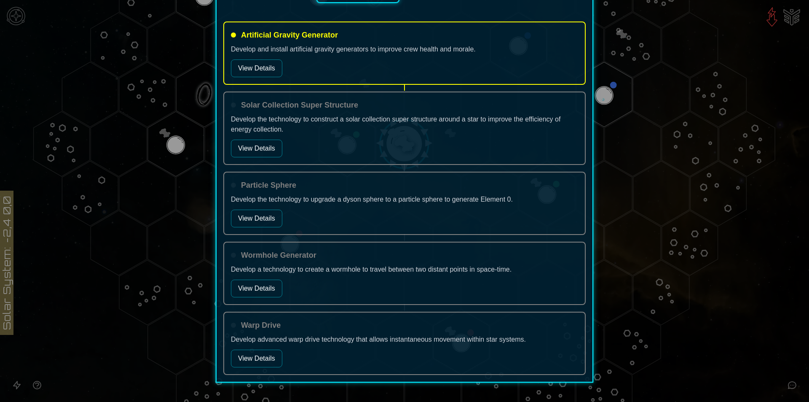
scroll to position [283, 0]
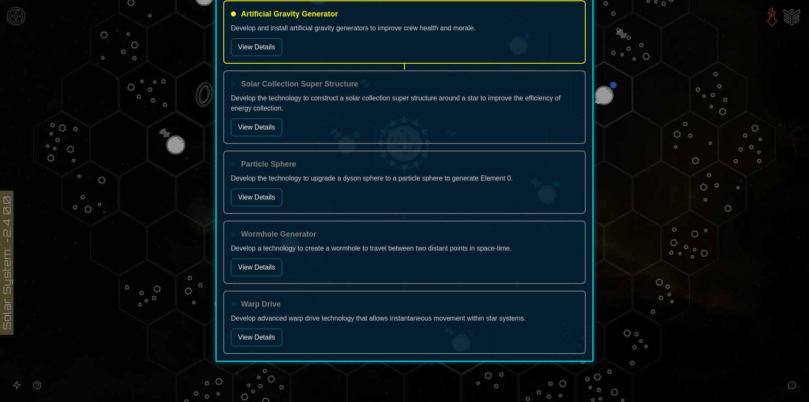
click at [268, 202] on button "View Details" at bounding box center [256, 197] width 51 height 18
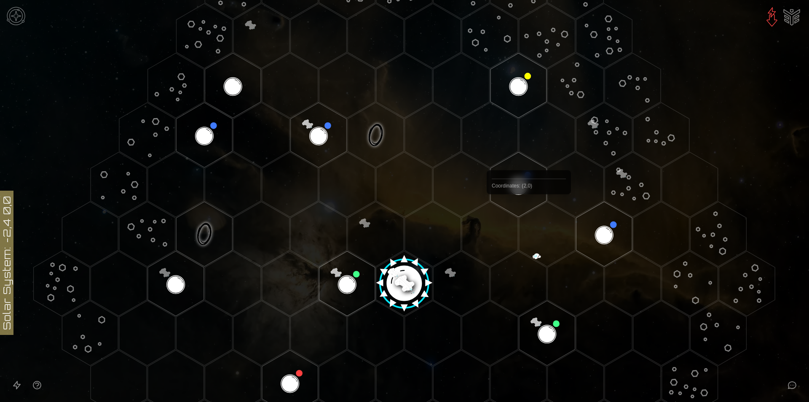
scroll to position [169, 0]
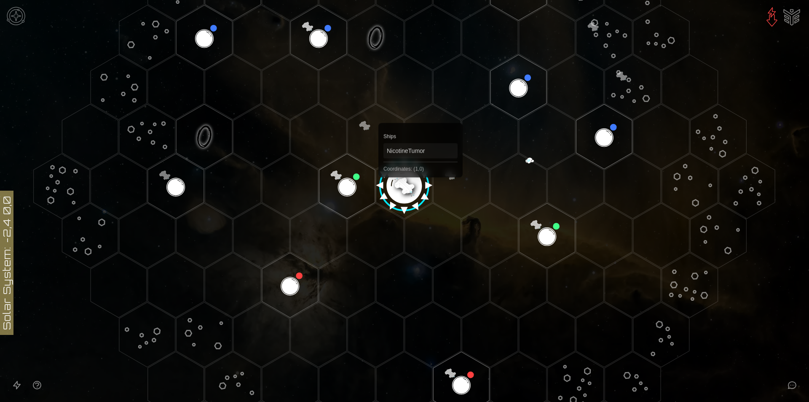
click at [421, 181] on image at bounding box center [404, 183] width 66 height 66
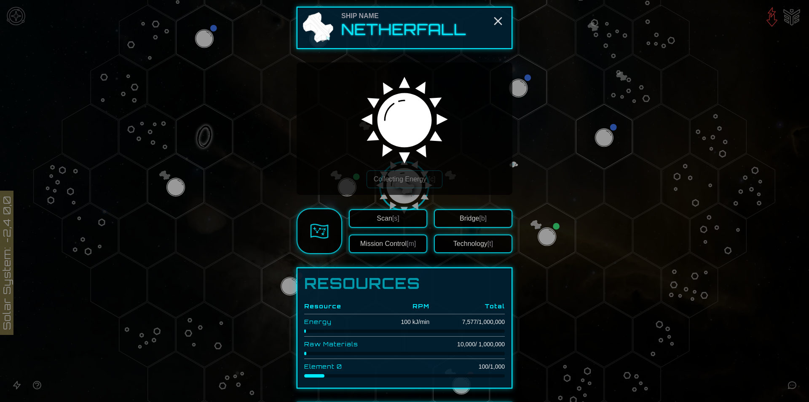
click at [403, 25] on h2 "Netherfall" at bounding box center [403, 29] width 125 height 17
click at [512, 18] on div at bounding box center [404, 201] width 809 height 402
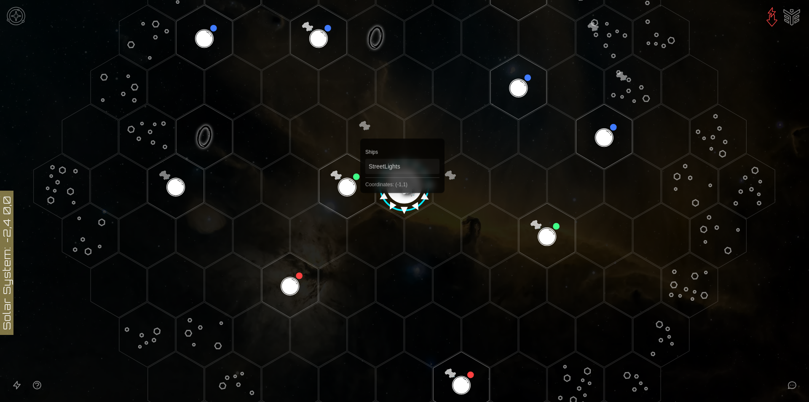
click at [399, 181] on image at bounding box center [404, 183] width 66 height 66
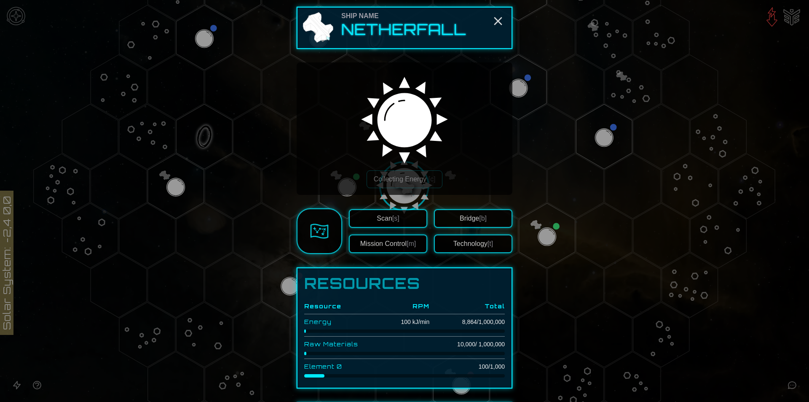
click at [468, 224] on button "Bridge [b]" at bounding box center [473, 218] width 78 height 19
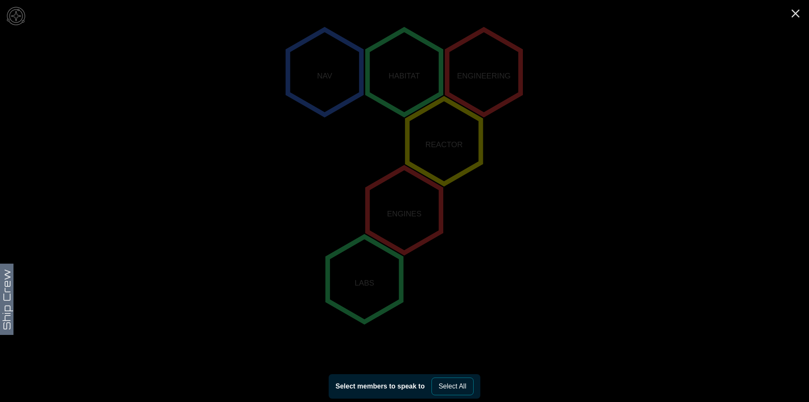
scroll to position [153, 0]
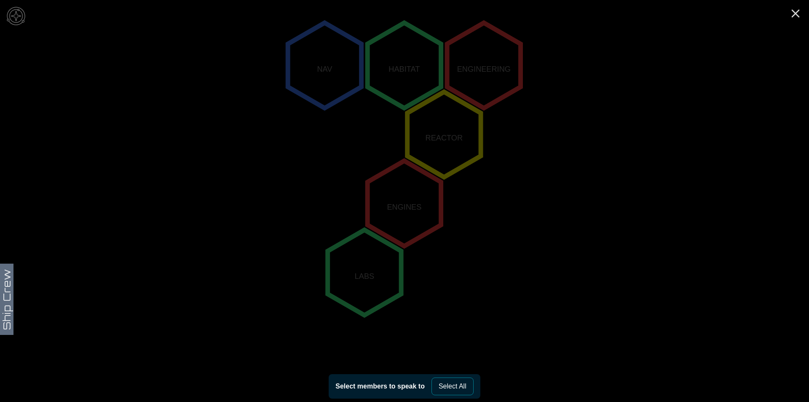
drag, startPoint x: 353, startPoint y: 302, endPoint x: 484, endPoint y: 329, distance: 133.9
click at [484, 329] on icon "NAV HABITAT ENGINEERING REACTOR ENGINES LABS" at bounding box center [404, 203] width 809 height 713
click at [441, 389] on button "Select All" at bounding box center [452, 386] width 42 height 18
click at [798, 13] on icon "Close" at bounding box center [795, 13] width 13 height 13
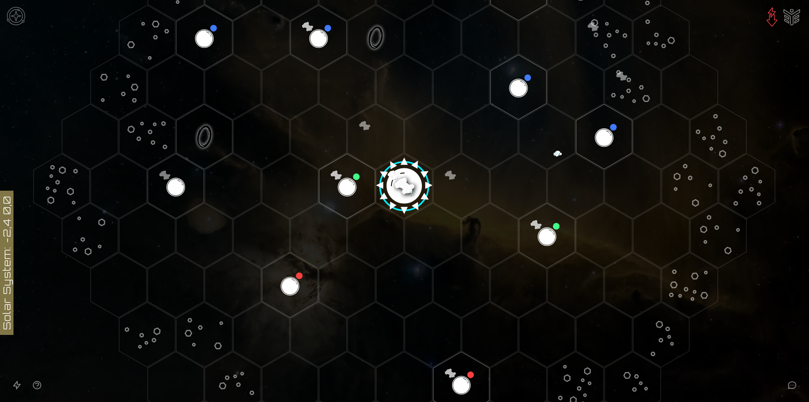
click at [14, 386] on icon "Open accessible navigation interface" at bounding box center [16, 385] width 7 height 8
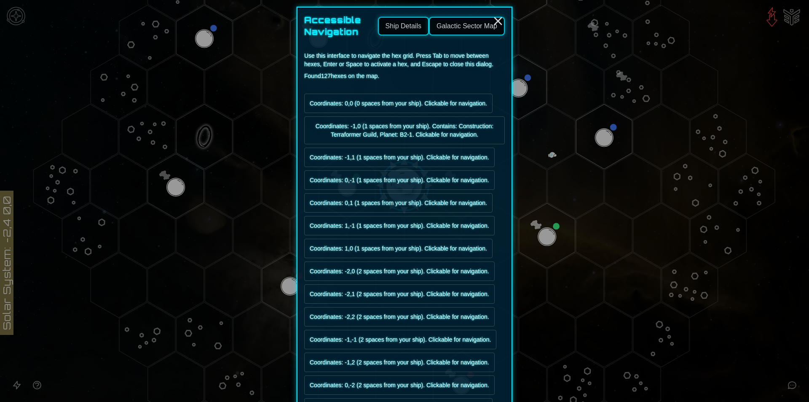
click at [14, 386] on div at bounding box center [404, 201] width 809 height 402
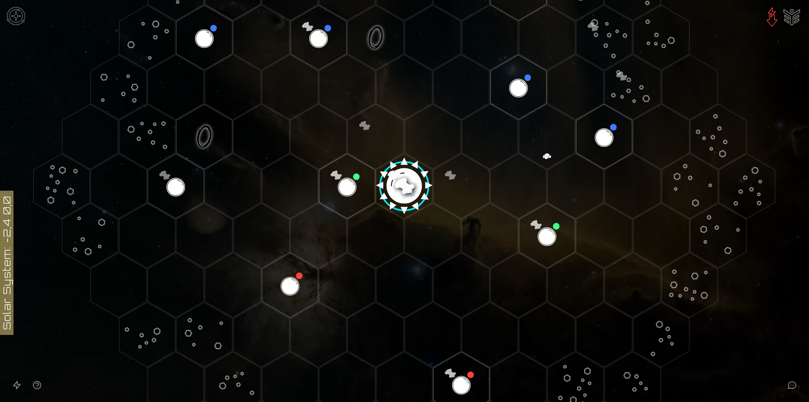
click at [33, 386] on icon "Open accessibility help guide" at bounding box center [37, 385] width 8 height 8
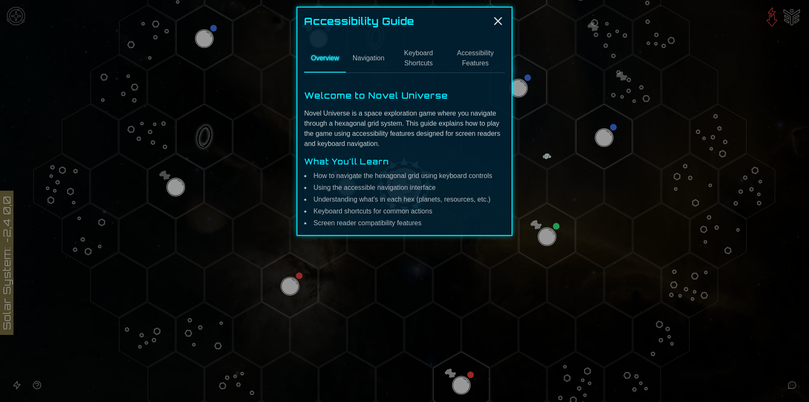
click at [33, 386] on div at bounding box center [404, 201] width 809 height 402
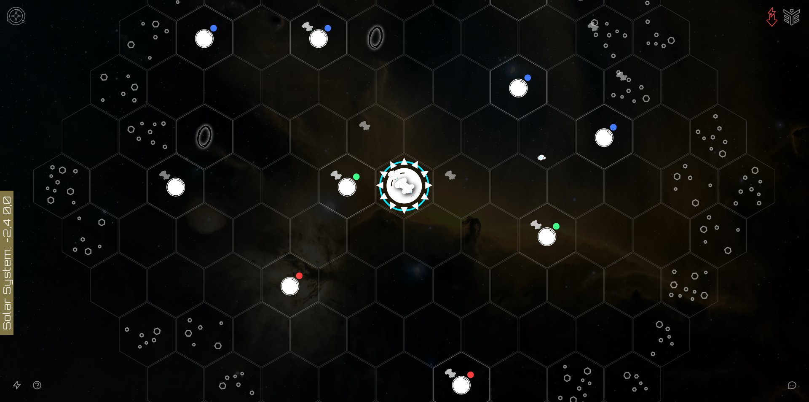
click at [33, 386] on icon "Open accessibility help guide" at bounding box center [37, 385] width 8 height 8
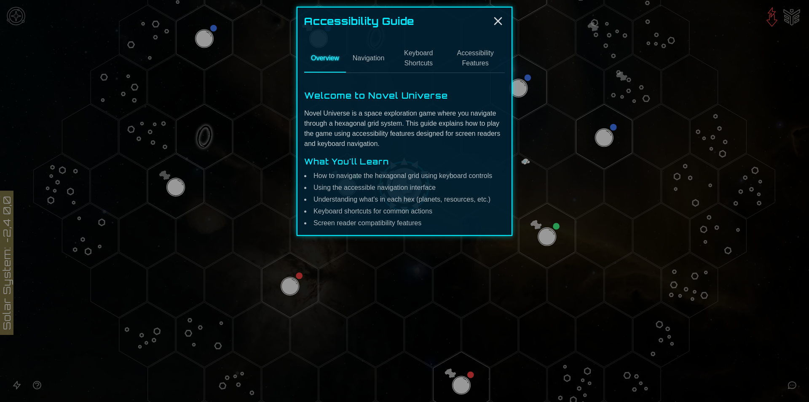
click at [482, 48] on button "Accessibility Features" at bounding box center [475, 59] width 59 height 28
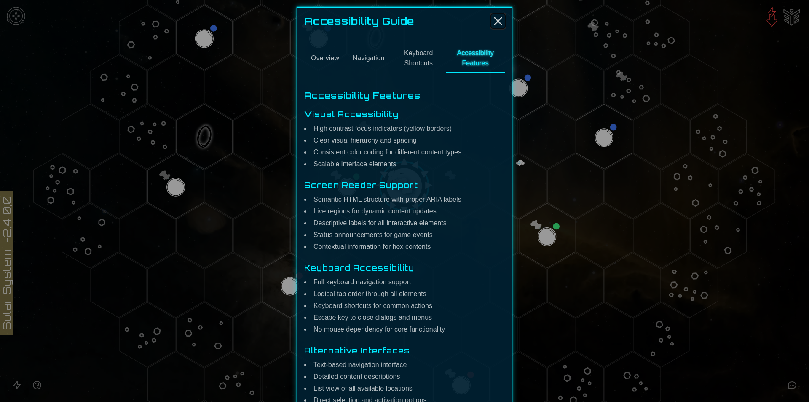
click at [493, 20] on icon "Close" at bounding box center [497, 20] width 13 height 13
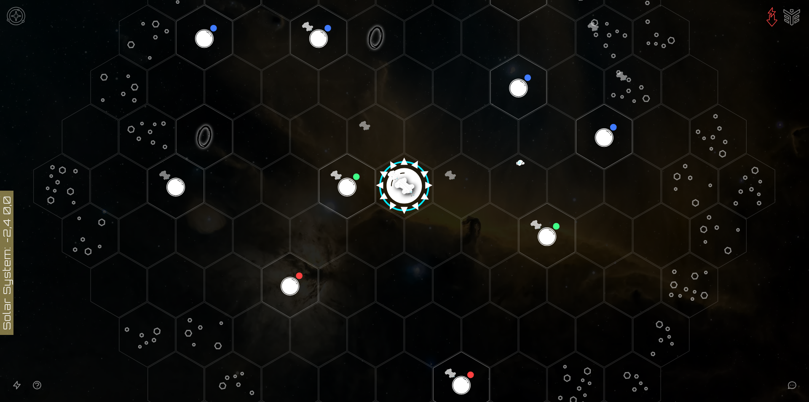
click at [390, 193] on image at bounding box center [404, 183] width 66 height 66
